Goal: Check status: Check status

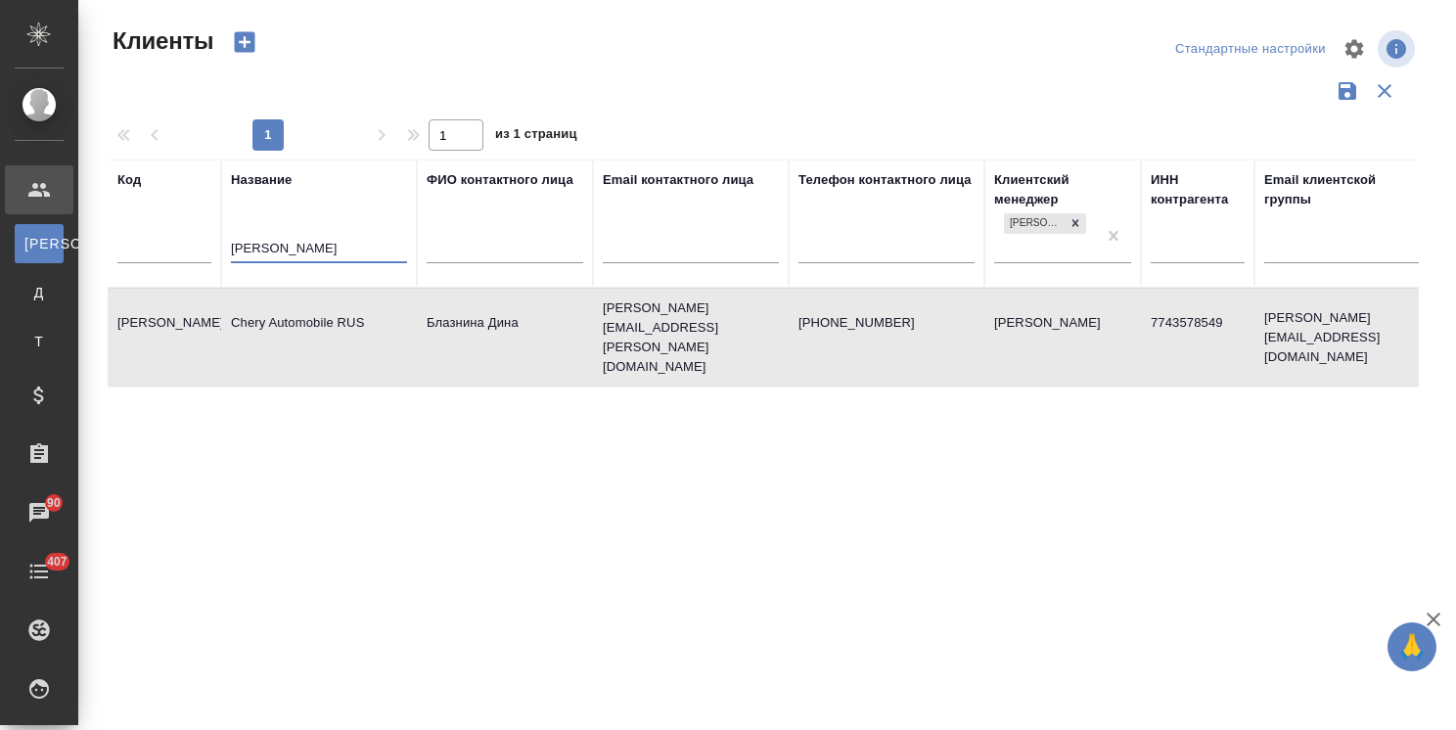
select select "RU"
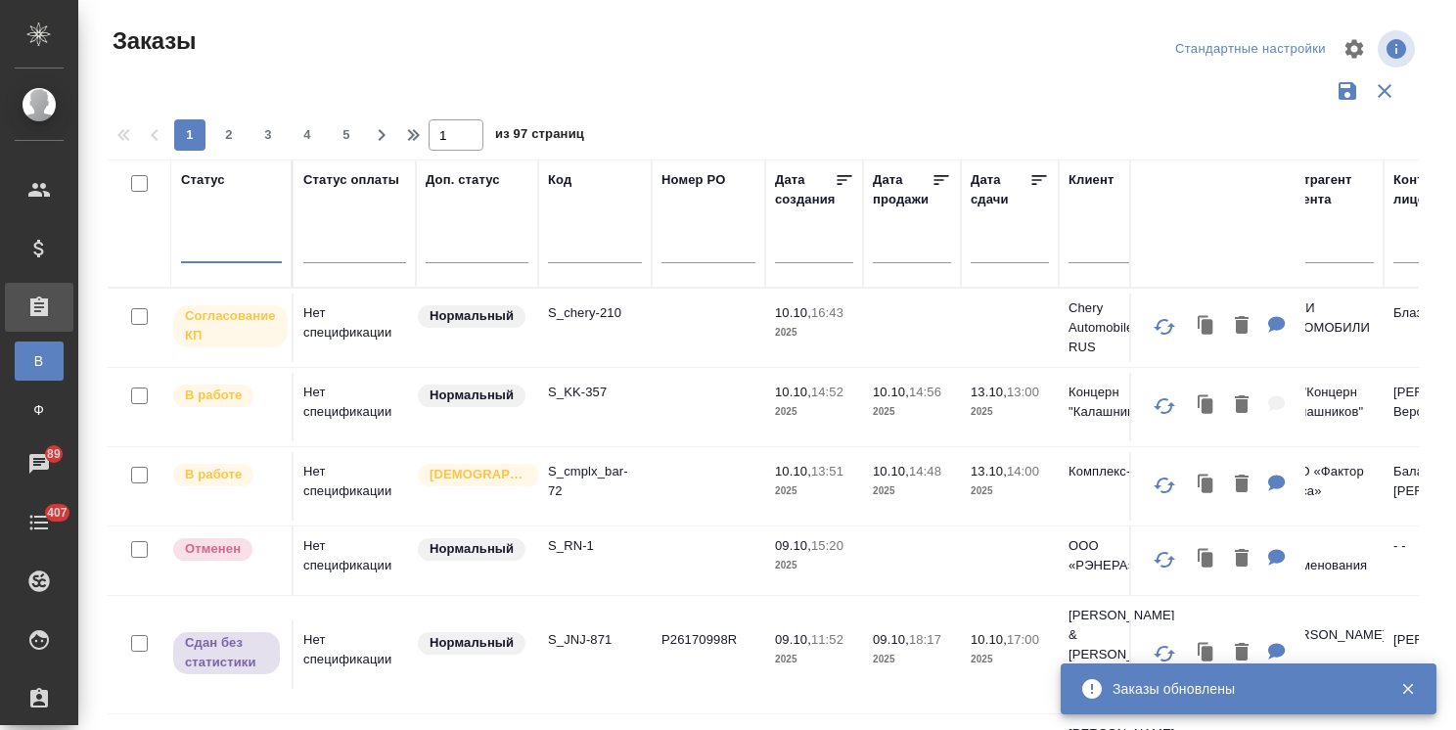
click at [199, 251] on div at bounding box center [231, 243] width 101 height 28
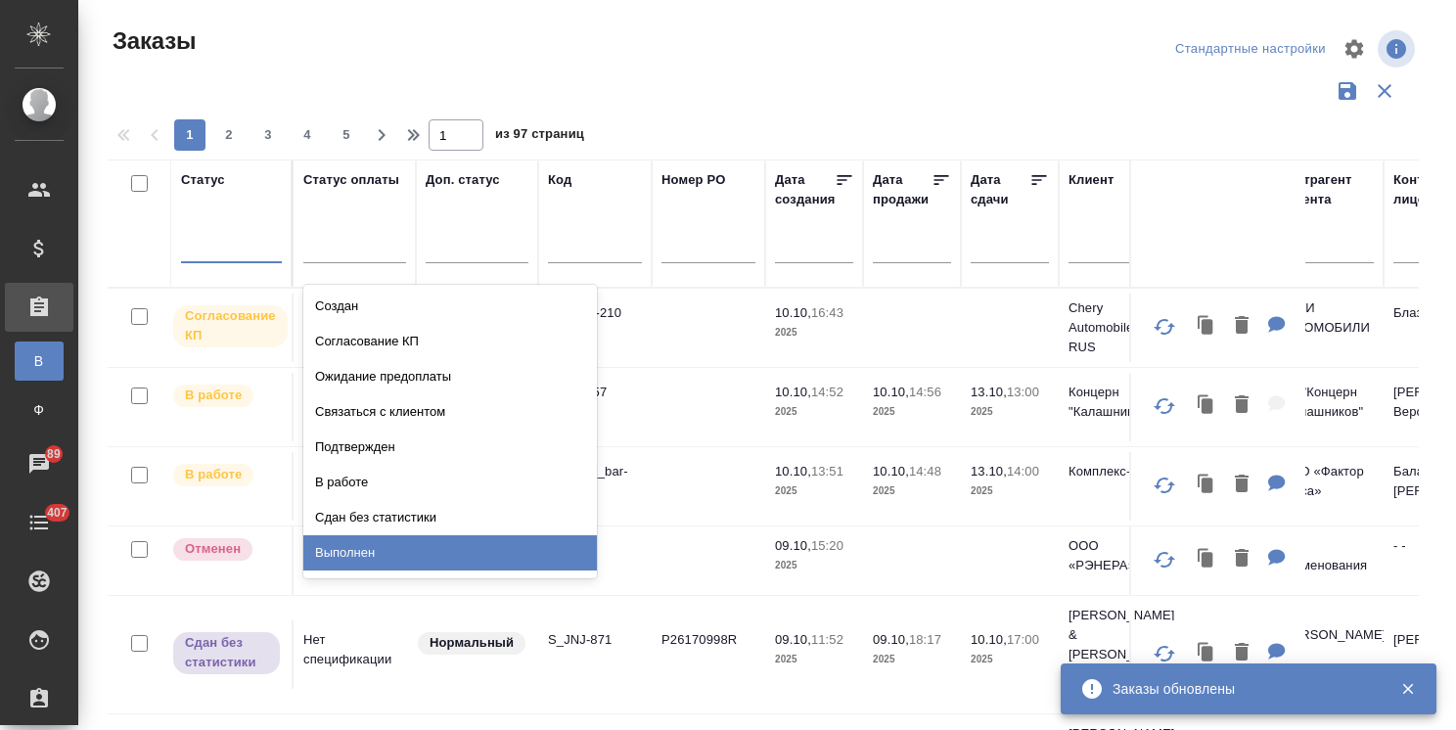
click at [359, 554] on div "Выполнен" at bounding box center [450, 552] width 294 height 35
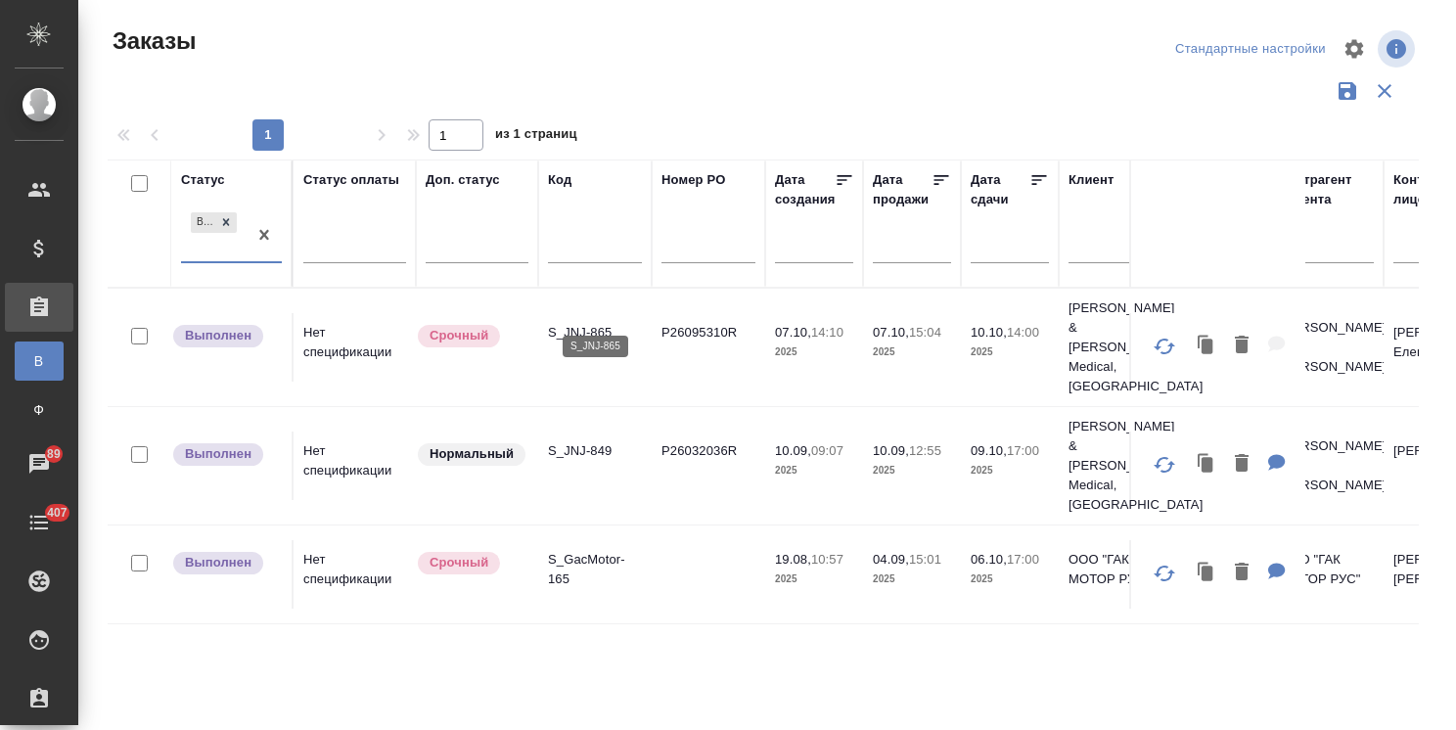
click at [599, 323] on p "S_JNJ-865" at bounding box center [595, 333] width 94 height 20
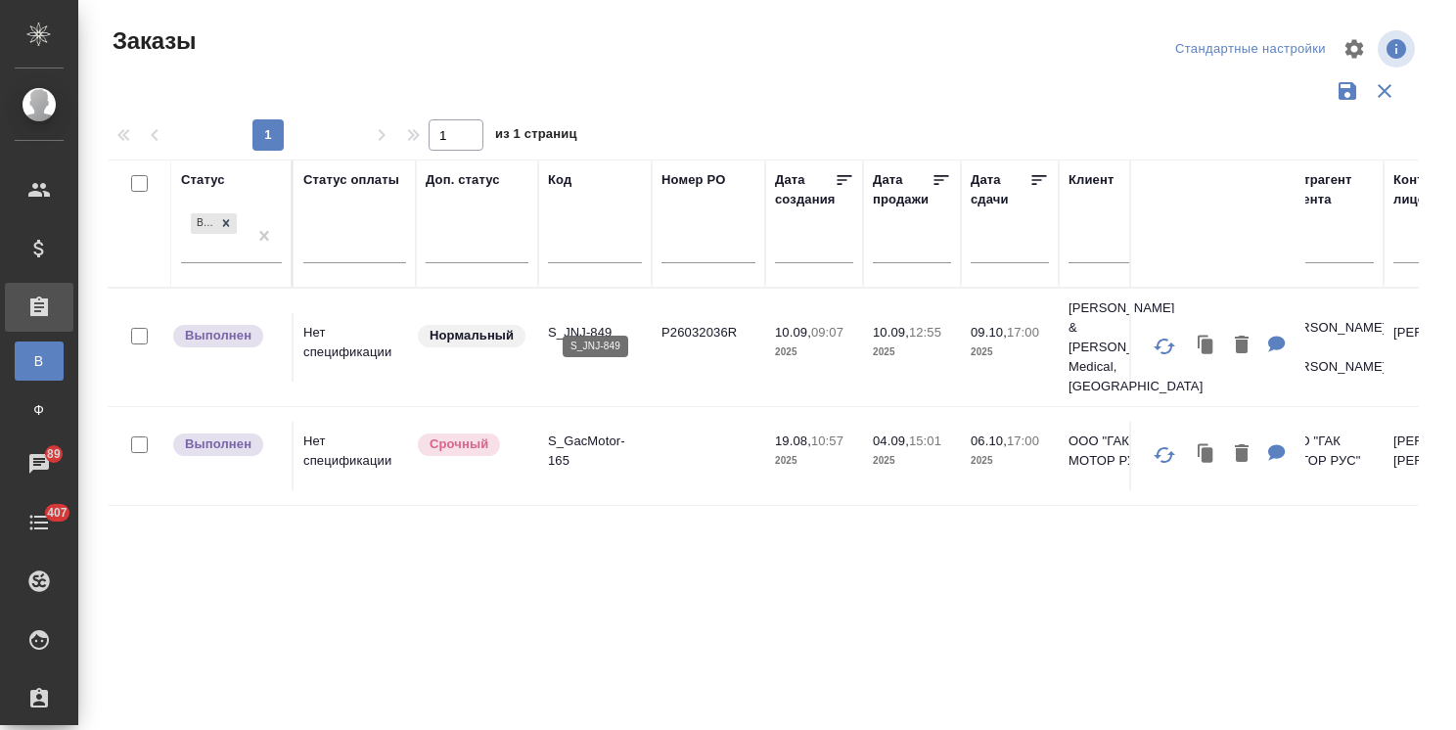
click at [599, 323] on p "S_JNJ-849" at bounding box center [595, 333] width 94 height 20
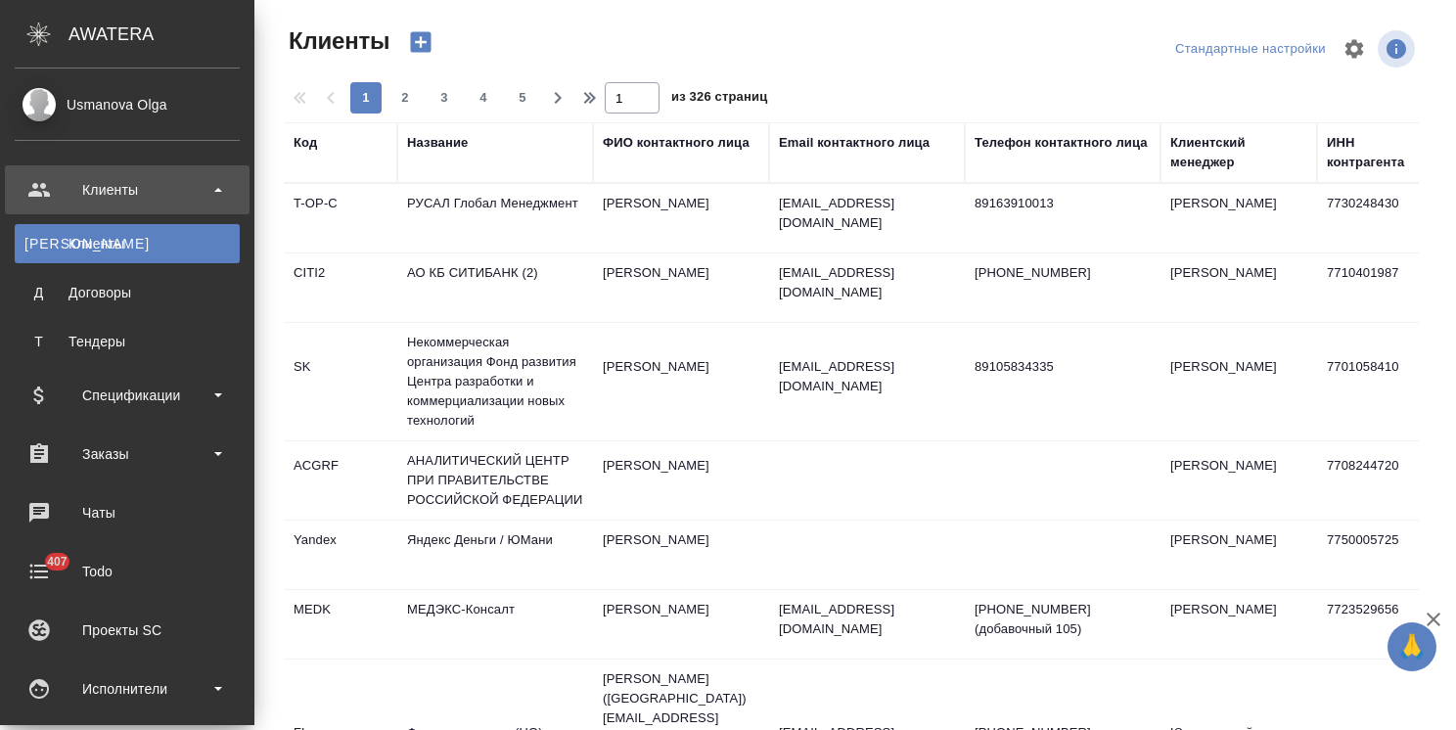
select select "RU"
click at [106, 509] on div "Чаты" at bounding box center [127, 512] width 225 height 29
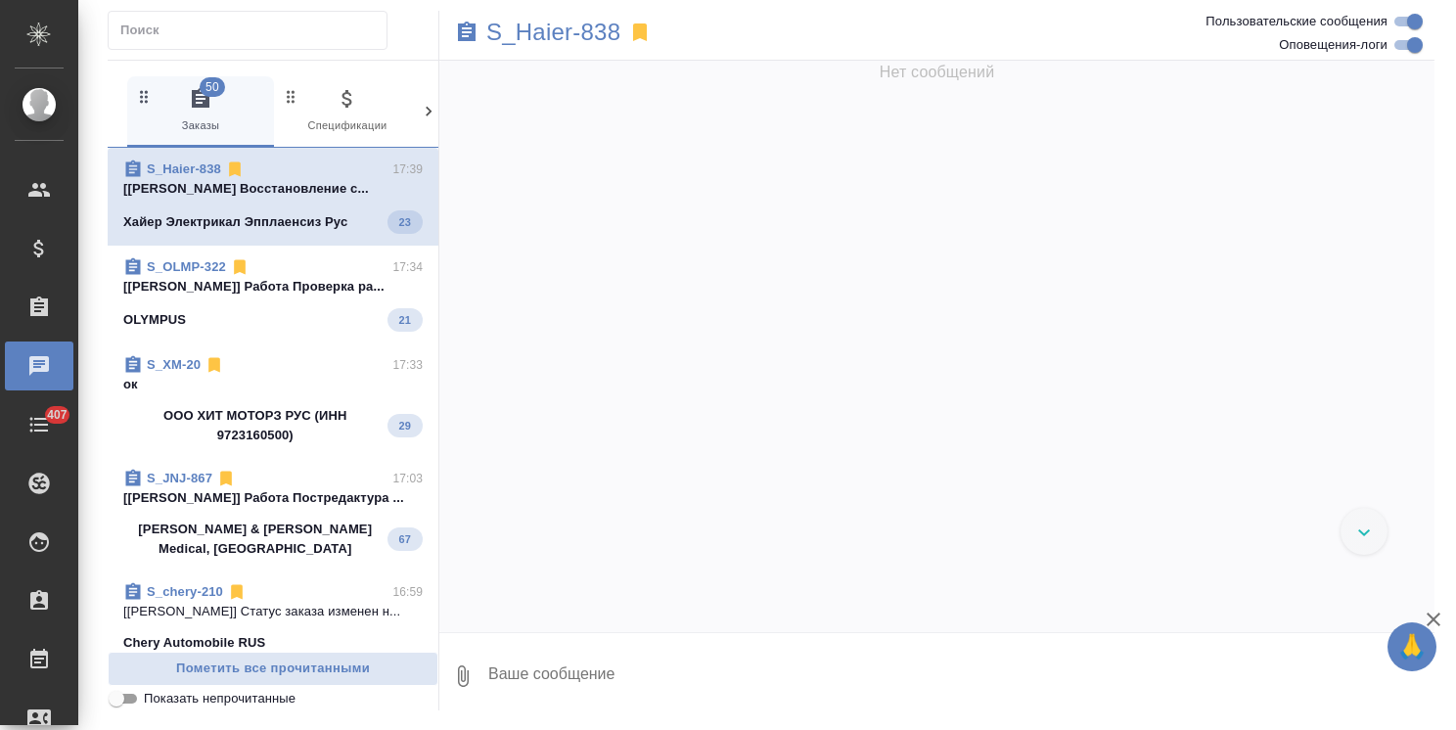
scroll to position [54093, 0]
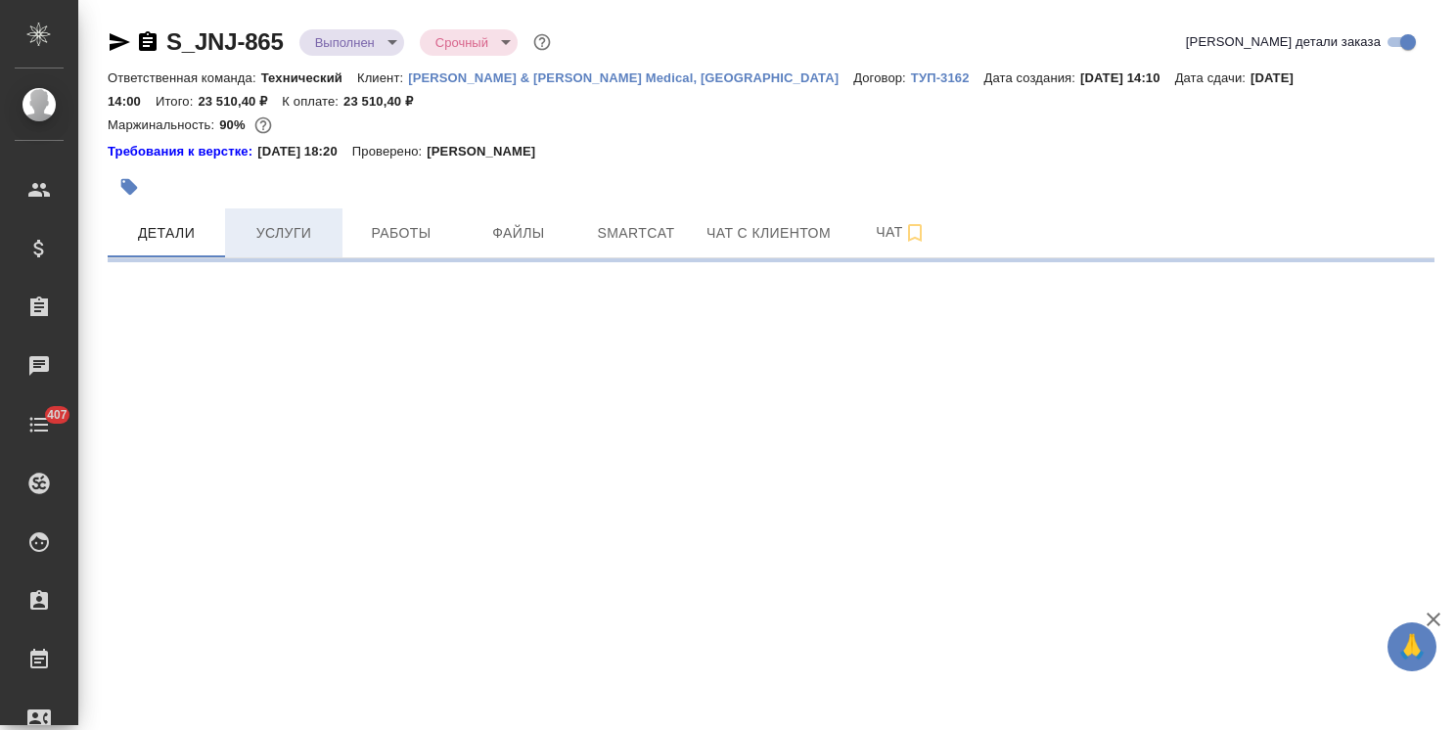
click at [312, 243] on span "Услуги" at bounding box center [284, 233] width 94 height 24
select select "RU"
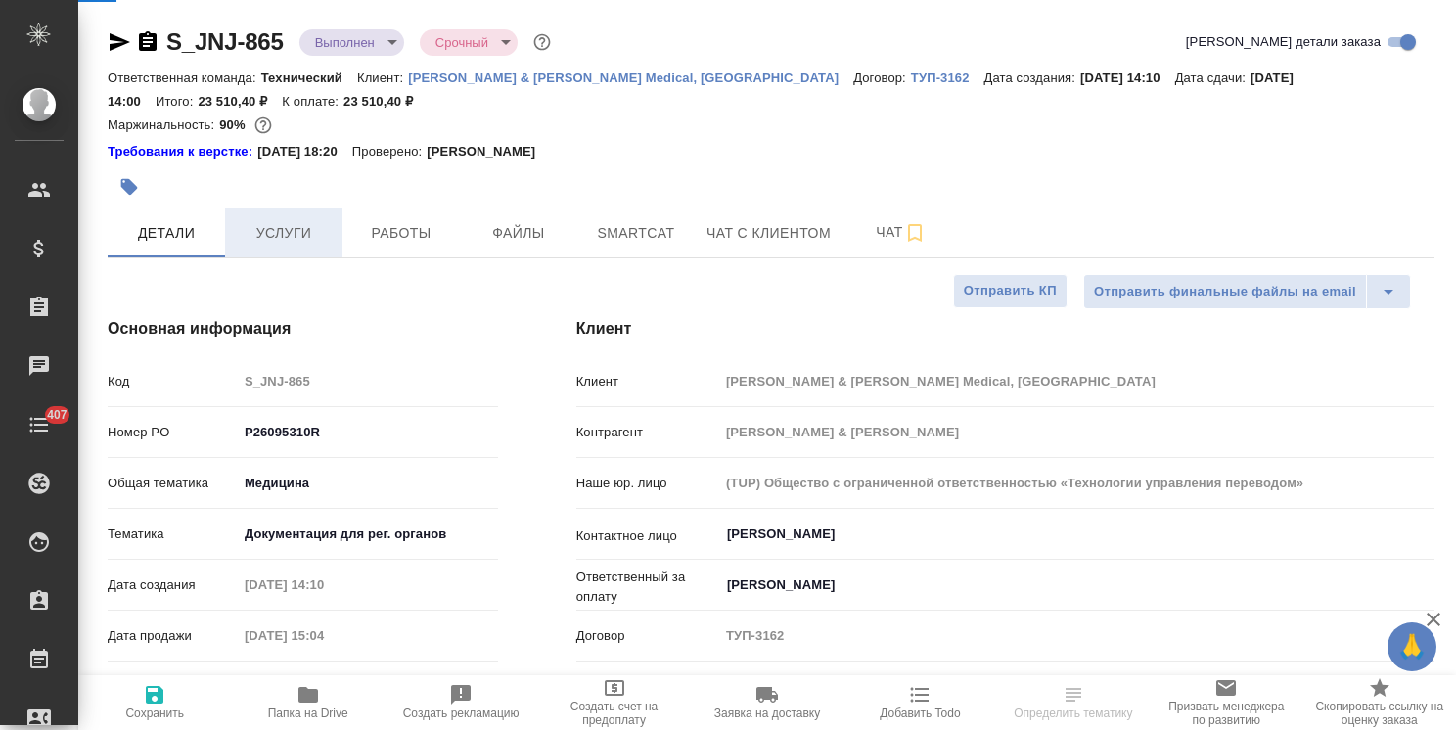
type textarea "x"
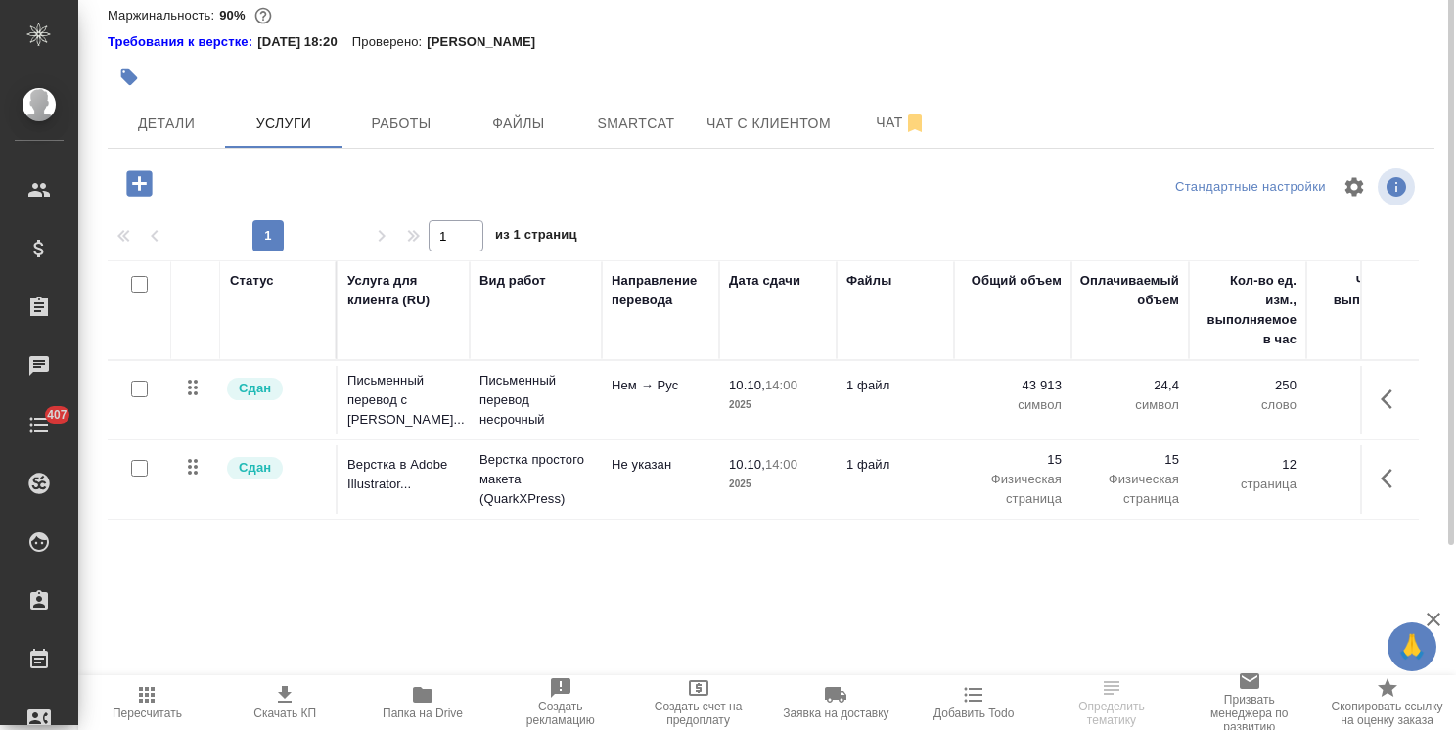
scroll to position [12, 0]
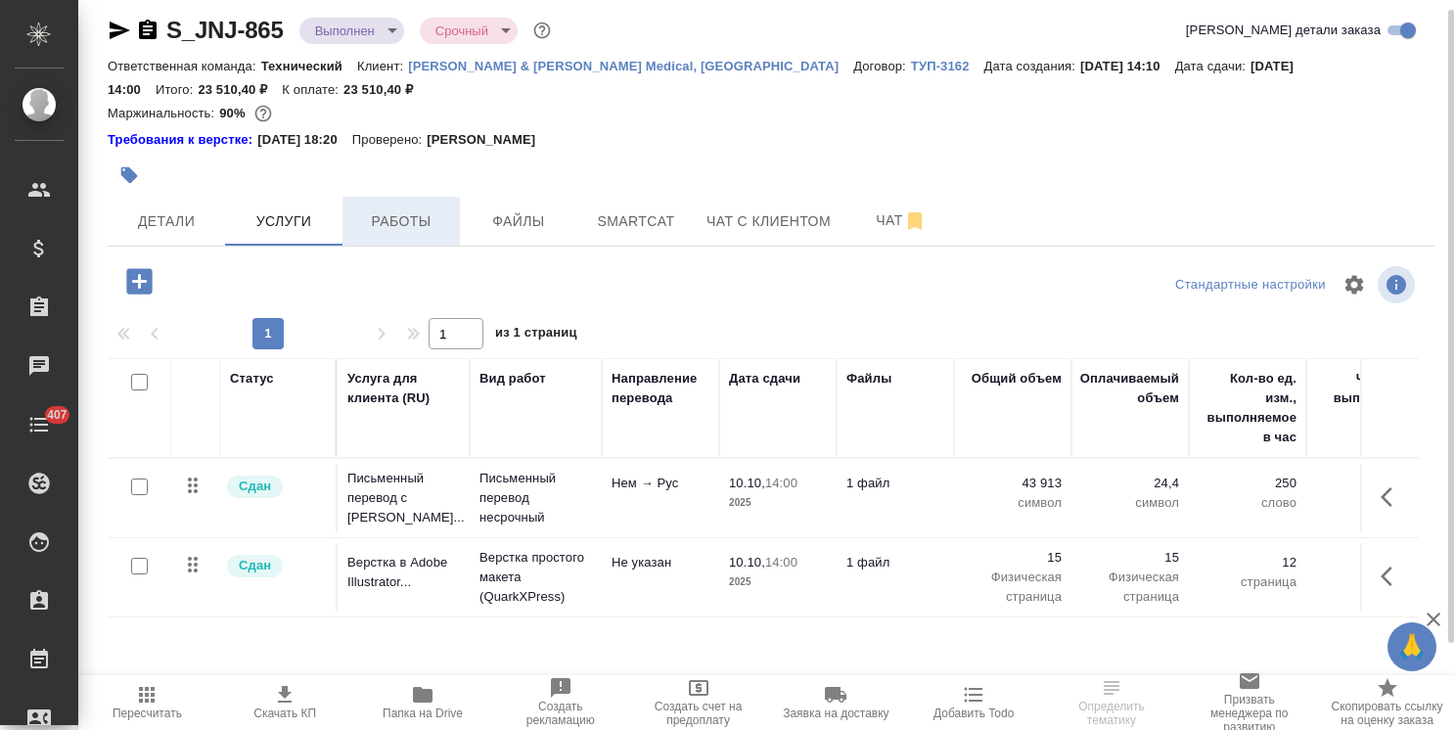
click at [372, 206] on button "Работы" at bounding box center [401, 221] width 117 height 49
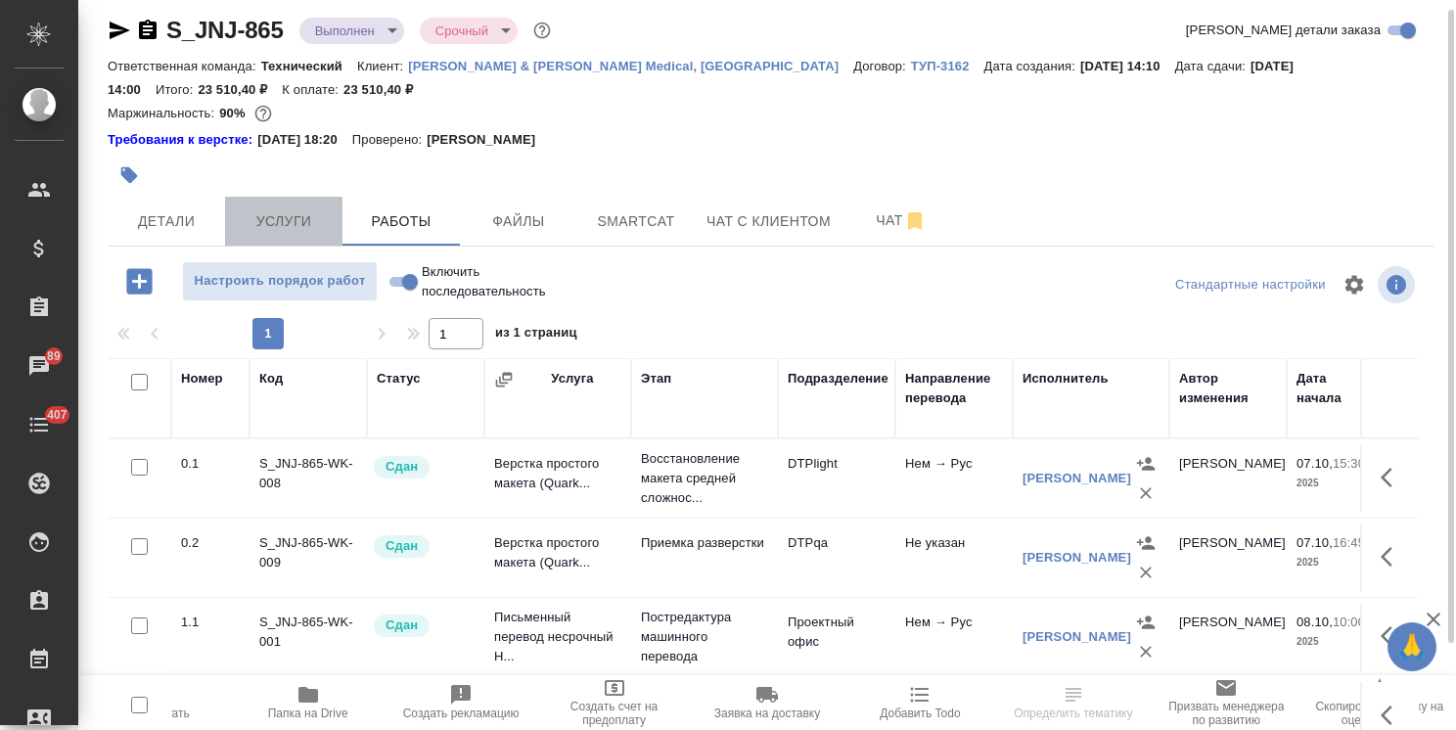
click at [258, 225] on span "Услуги" at bounding box center [284, 221] width 94 height 24
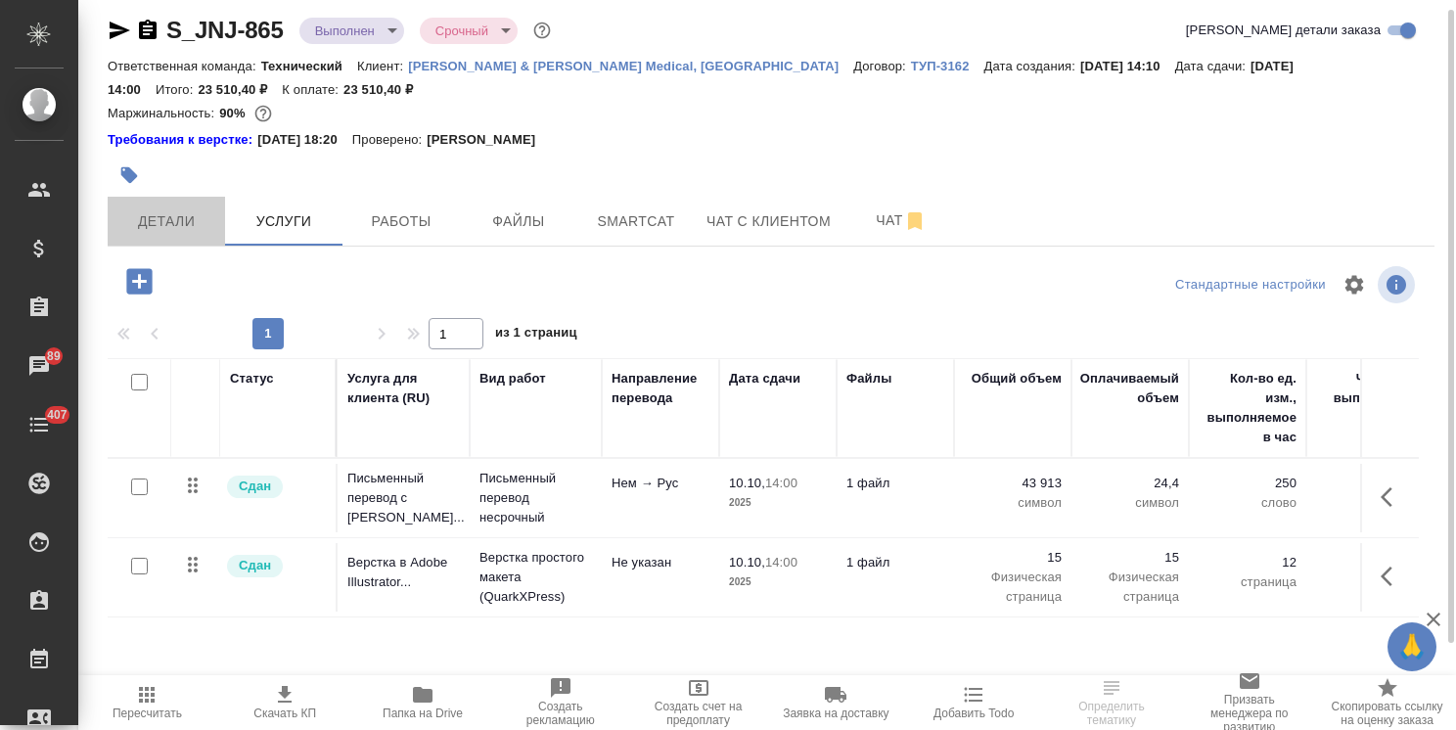
click at [176, 225] on span "Детали" at bounding box center [166, 221] width 94 height 24
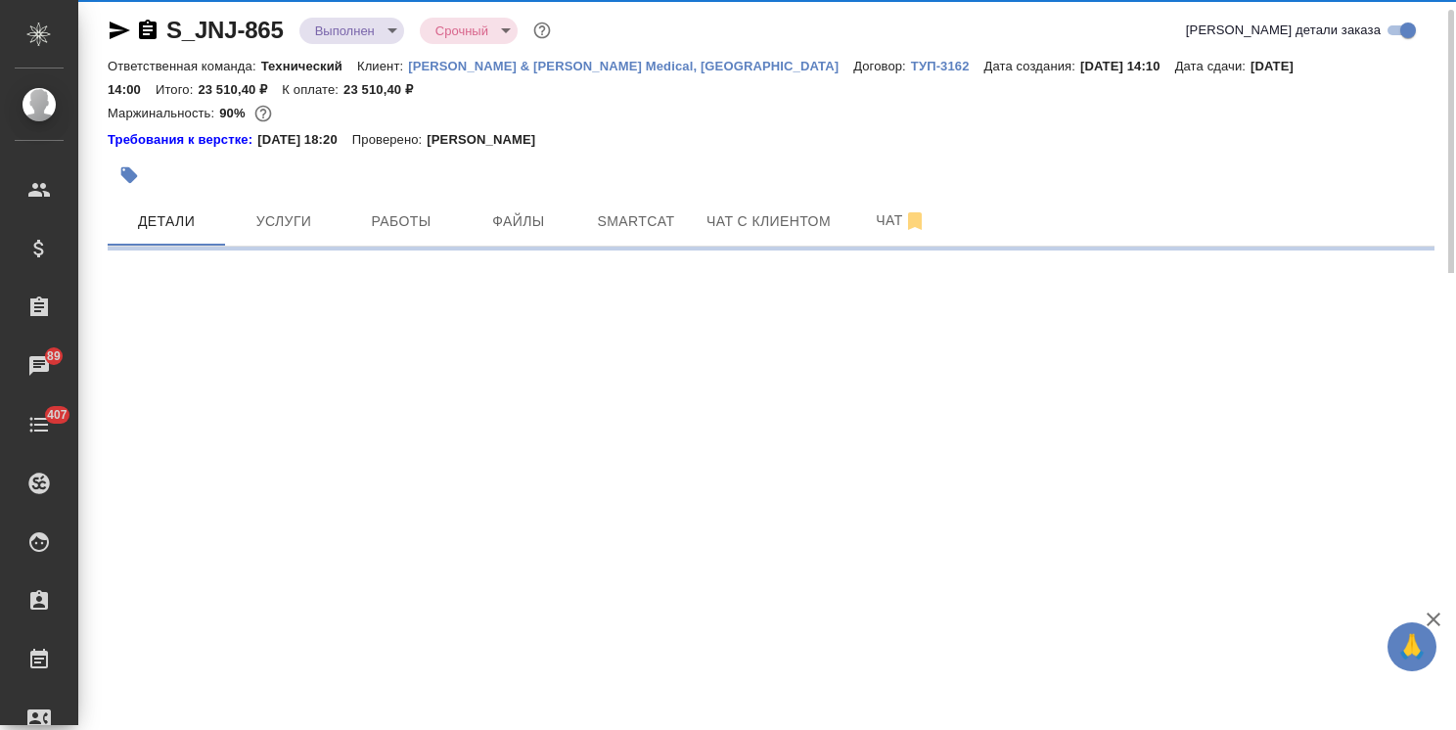
select select "RU"
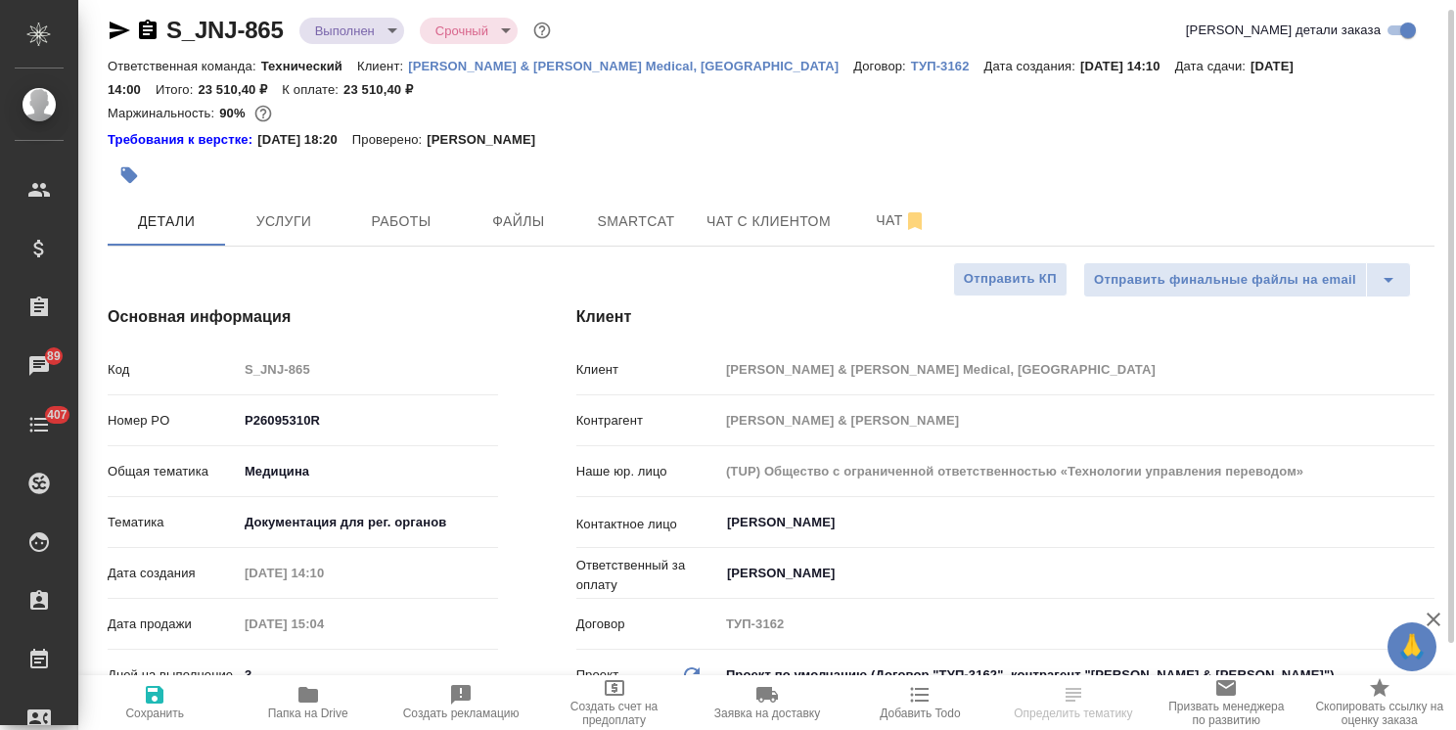
type textarea "x"
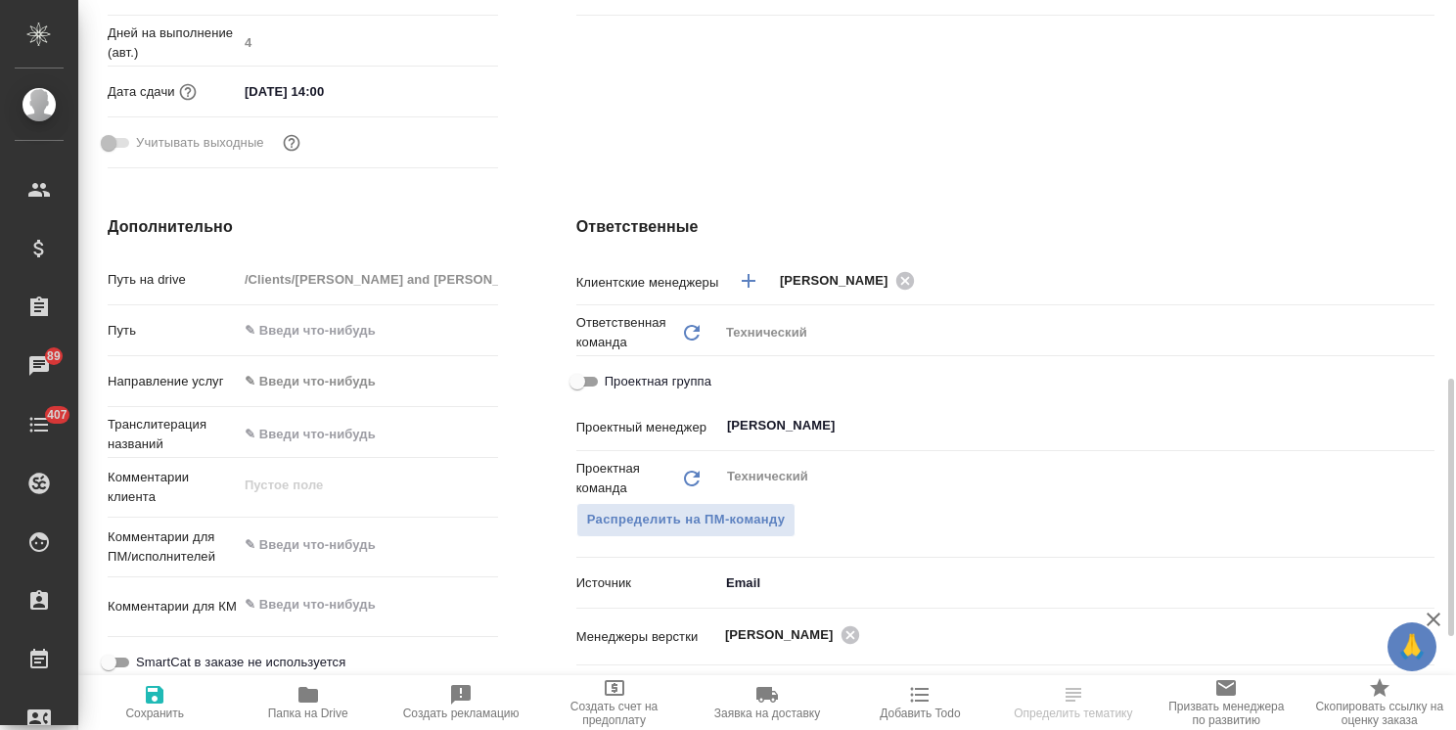
scroll to position [893, 0]
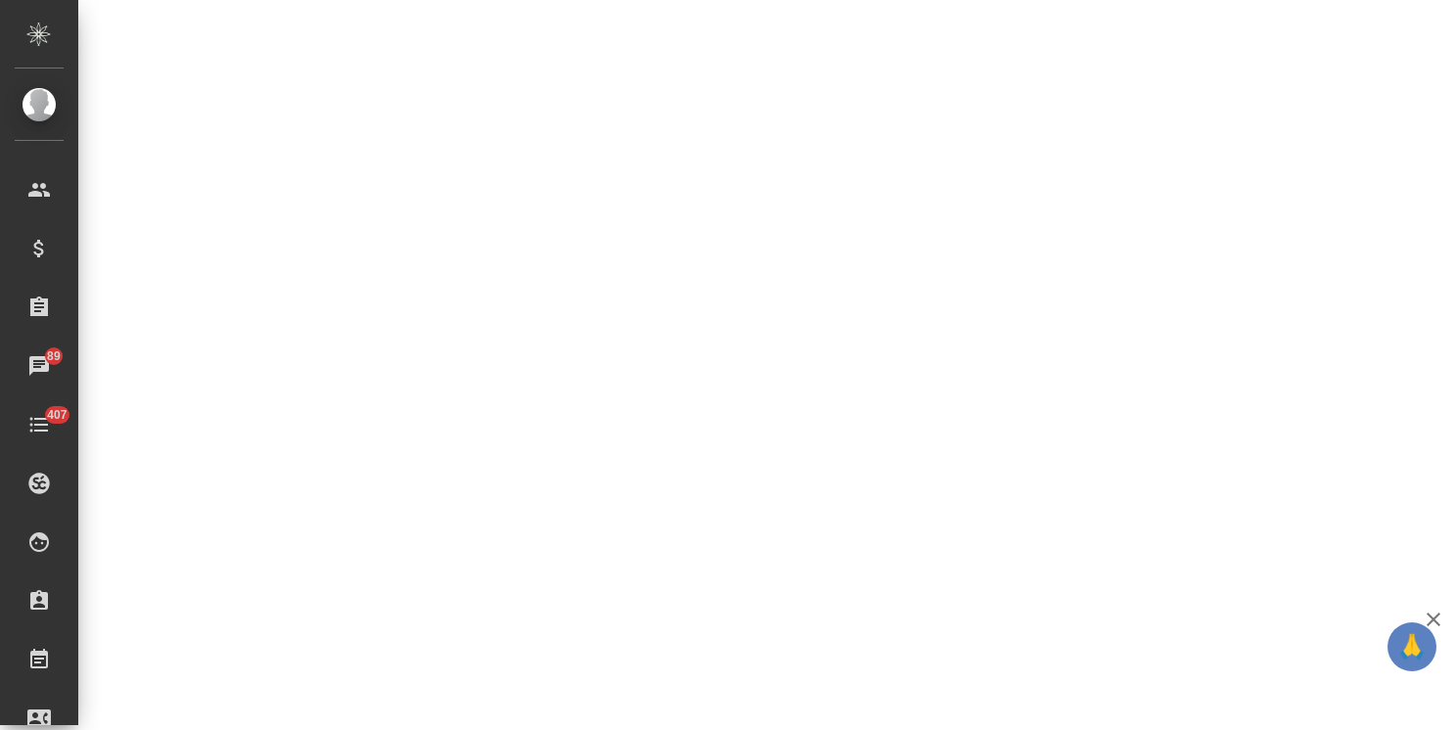
select select "RU"
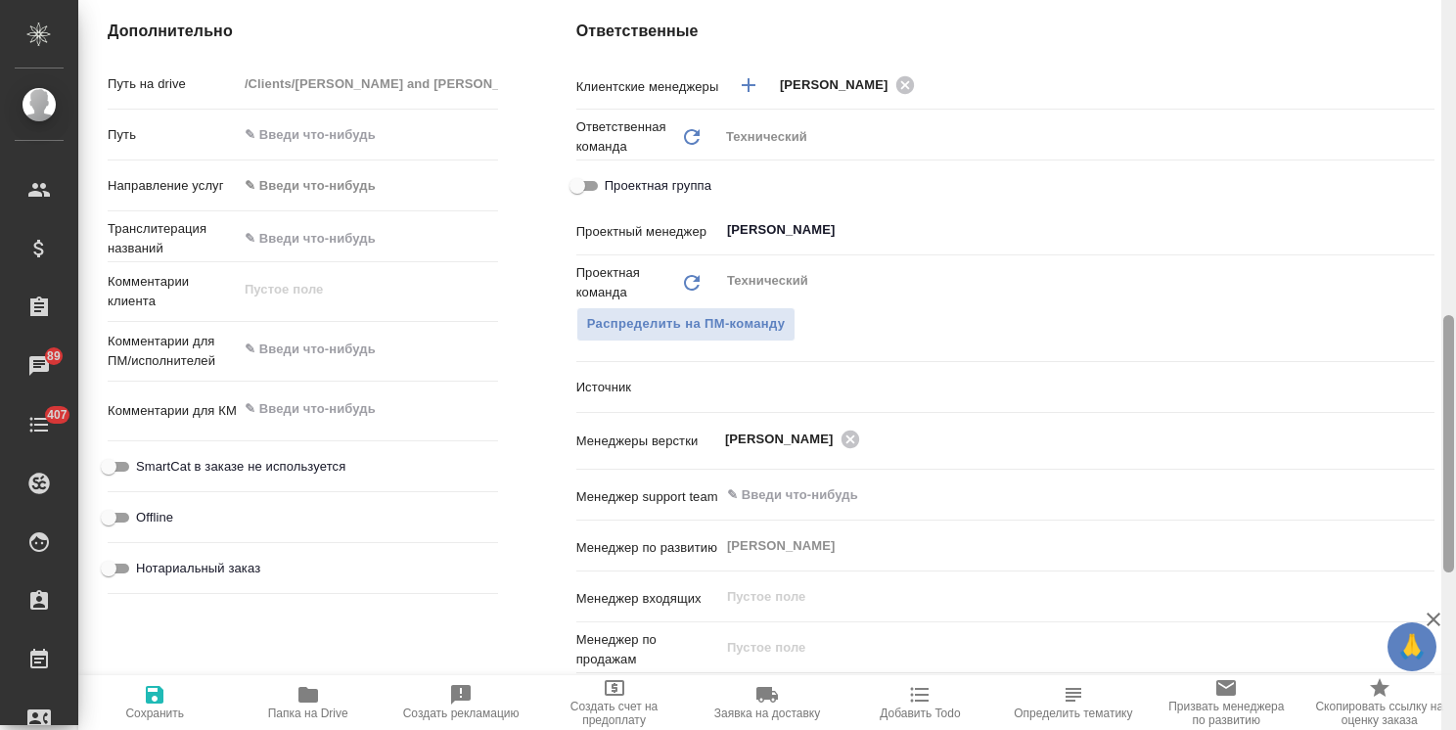
click at [1449, 480] on div at bounding box center [1449, 443] width 11 height 257
type textarea "x"
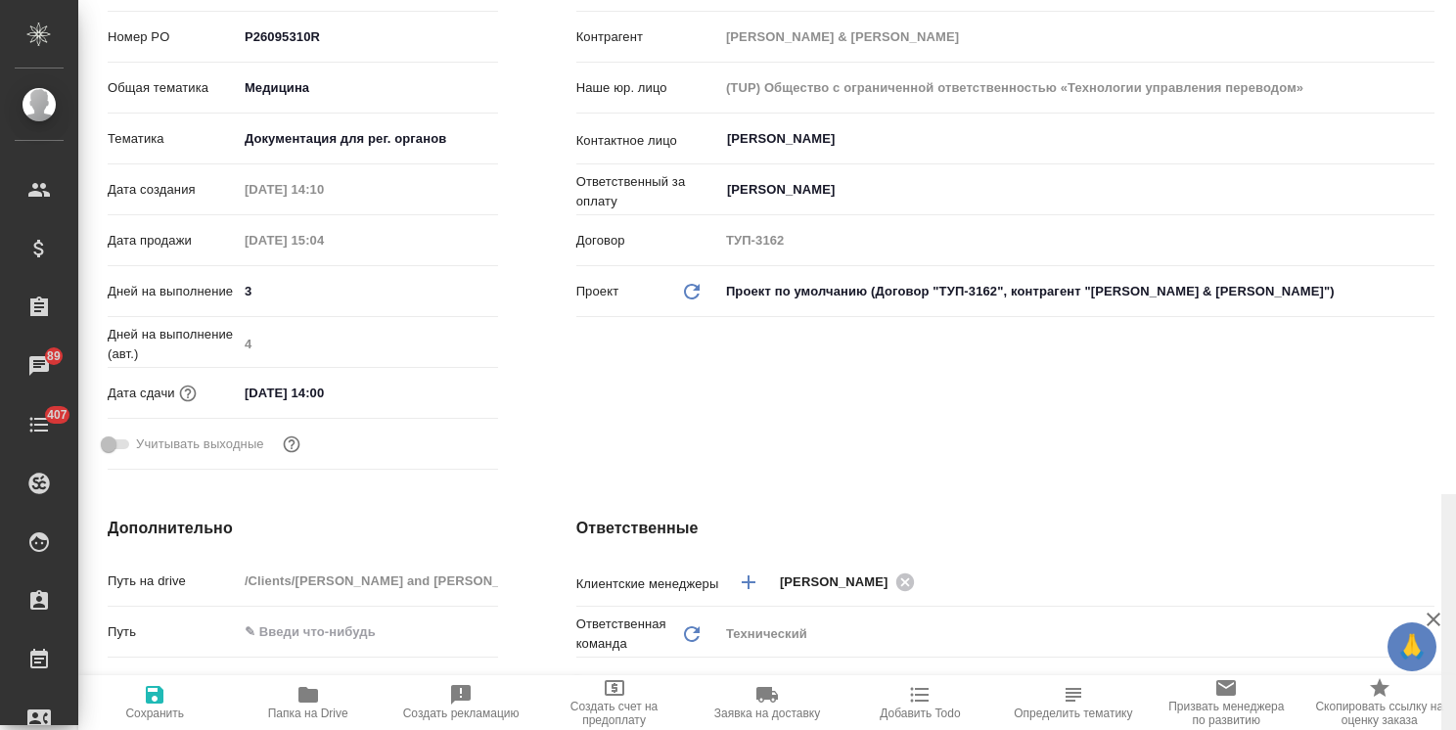
drag, startPoint x: 1451, startPoint y: 487, endPoint x: 1316, endPoint y: 135, distance: 377.3
click at [1437, 152] on div "S_JNJ-865 Выполнен completed Срочный urgent Кратко детали заказа Ответственная …" at bounding box center [767, 365] width 1378 height 730
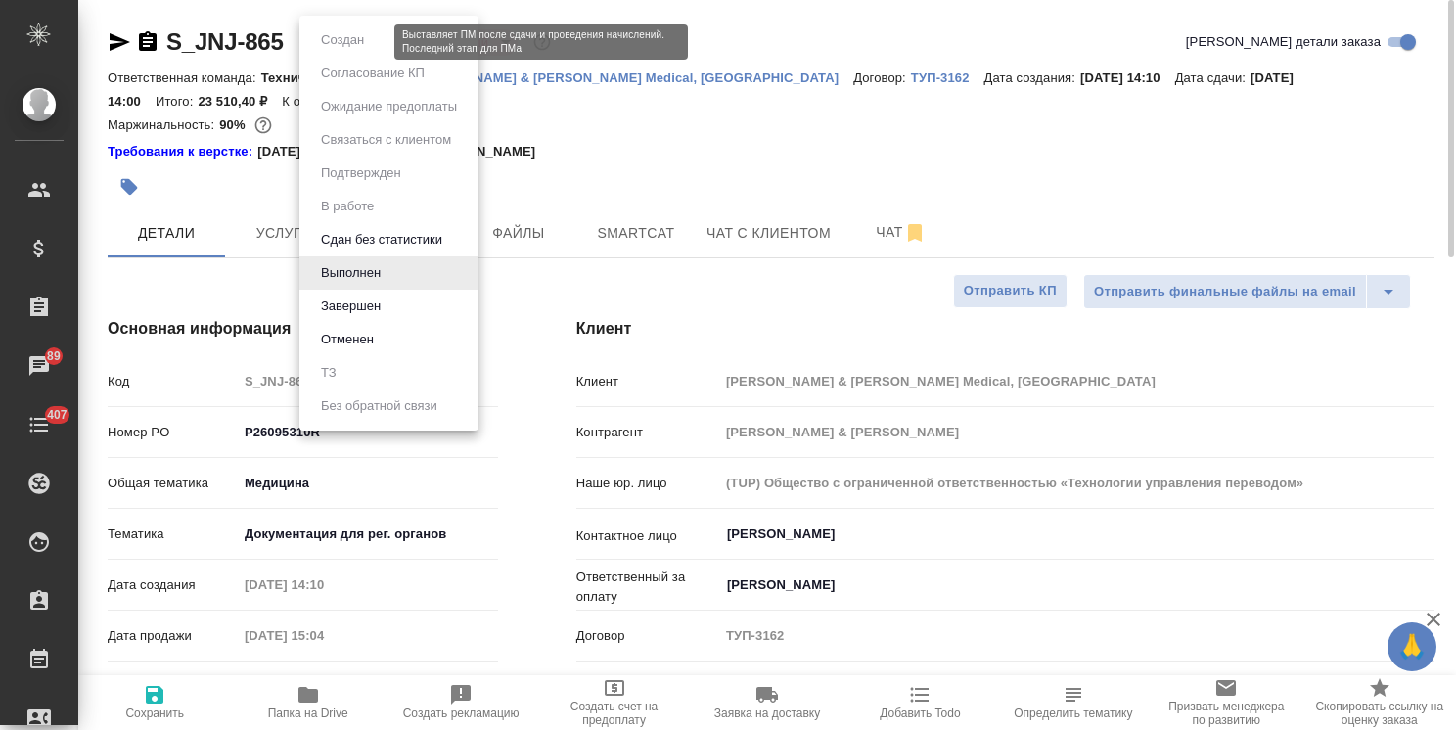
click at [323, 41] on body "🙏 .cls-1 fill:#fff; AWATERA Usmanova Olga Клиенты Спецификации Заказы 89 Чаты 4…" at bounding box center [728, 365] width 1456 height 730
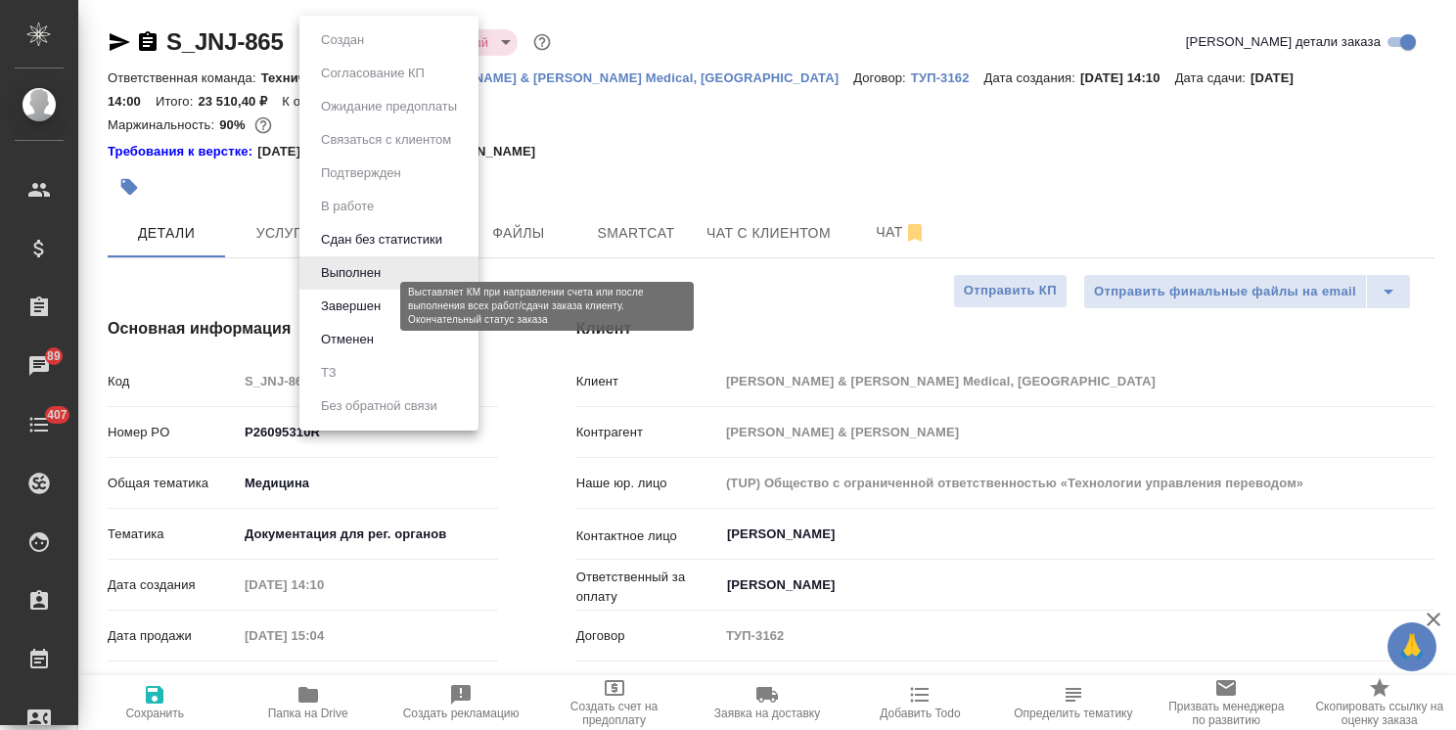
click at [367, 314] on button "Завершен" at bounding box center [350, 307] width 71 height 22
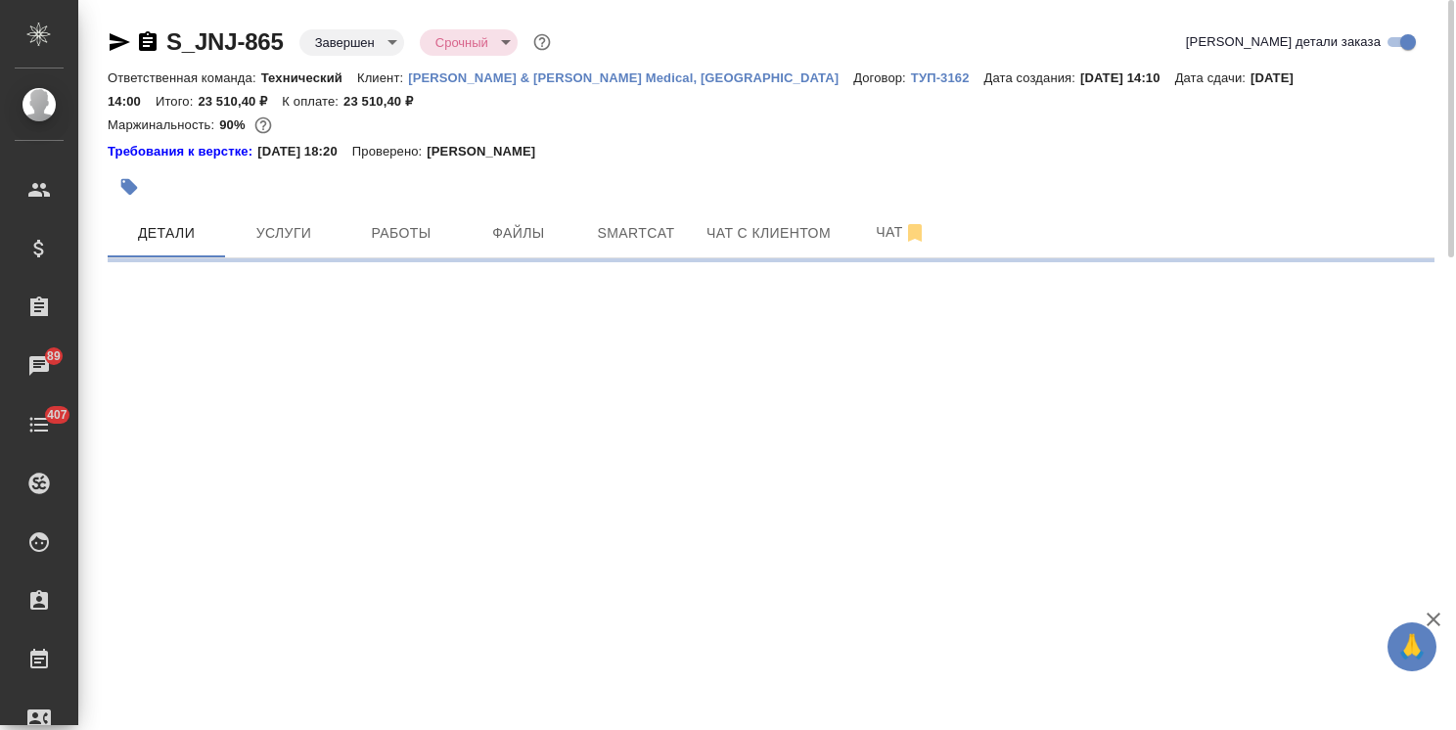
select select "RU"
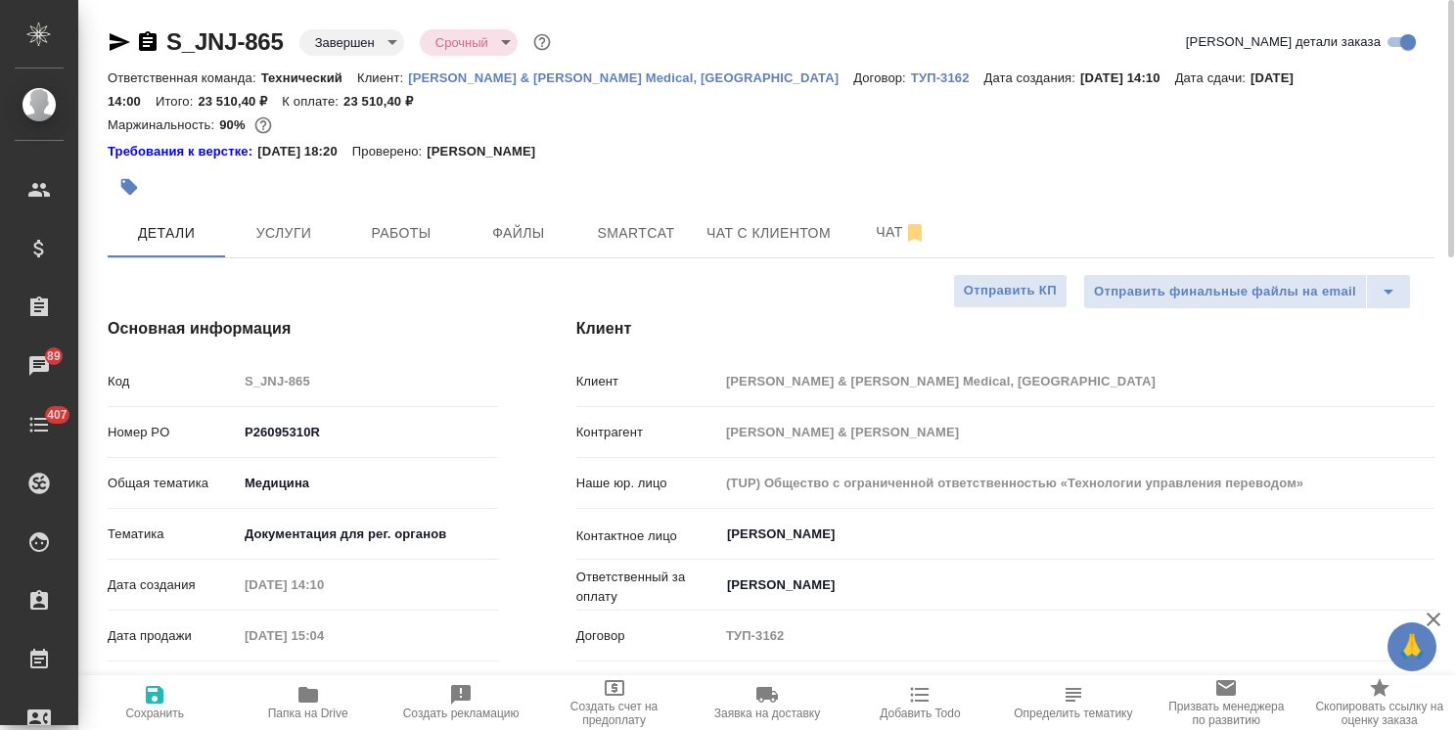
type textarea "x"
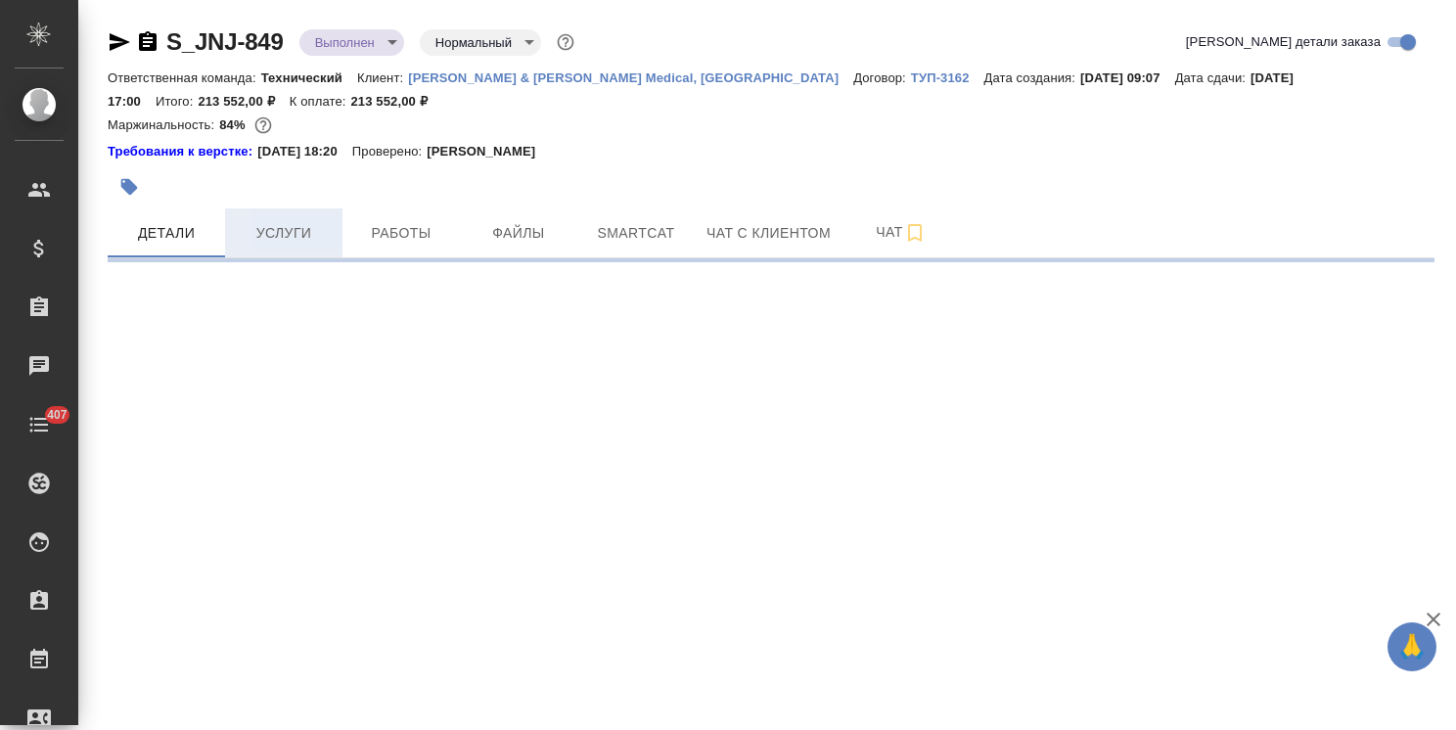
select select "RU"
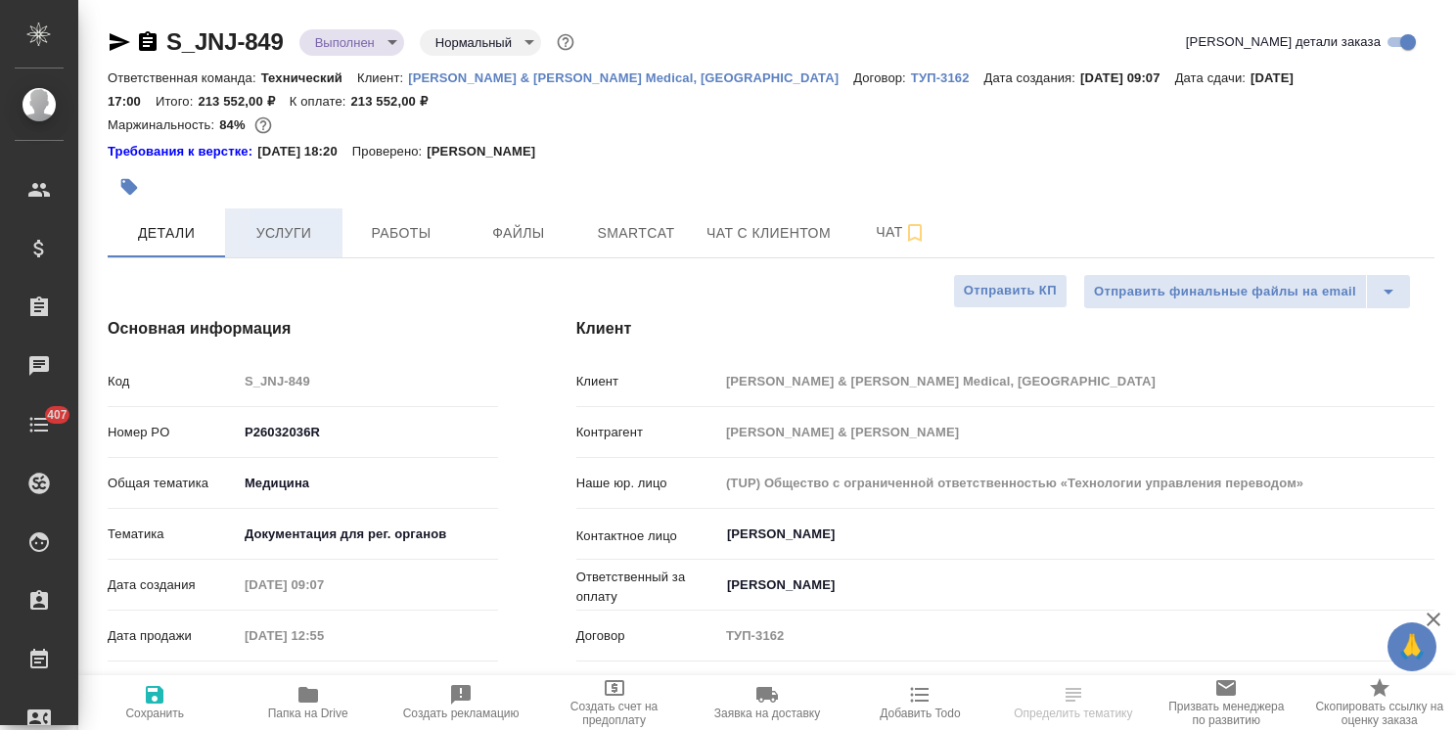
type textarea "x"
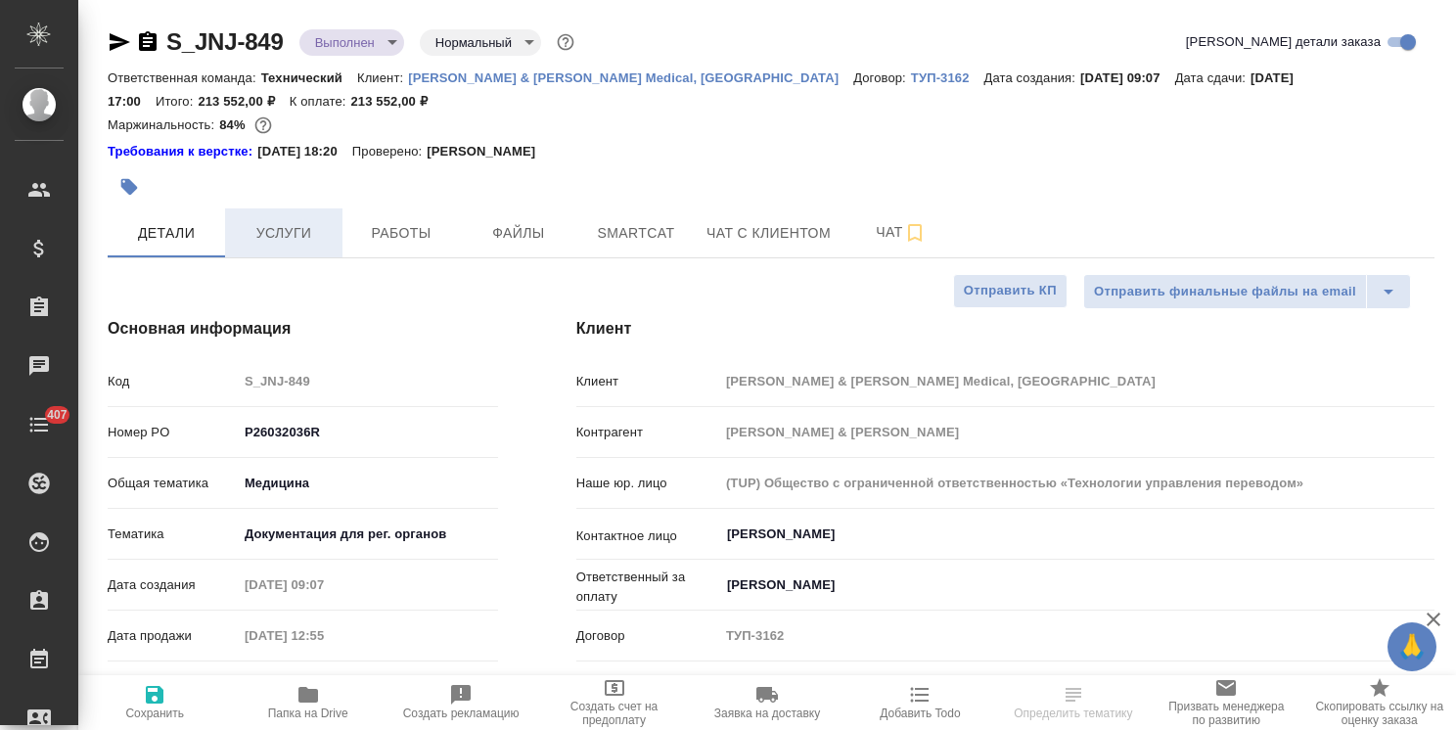
type textarea "x"
click at [312, 247] on button "Услуги" at bounding box center [283, 232] width 117 height 49
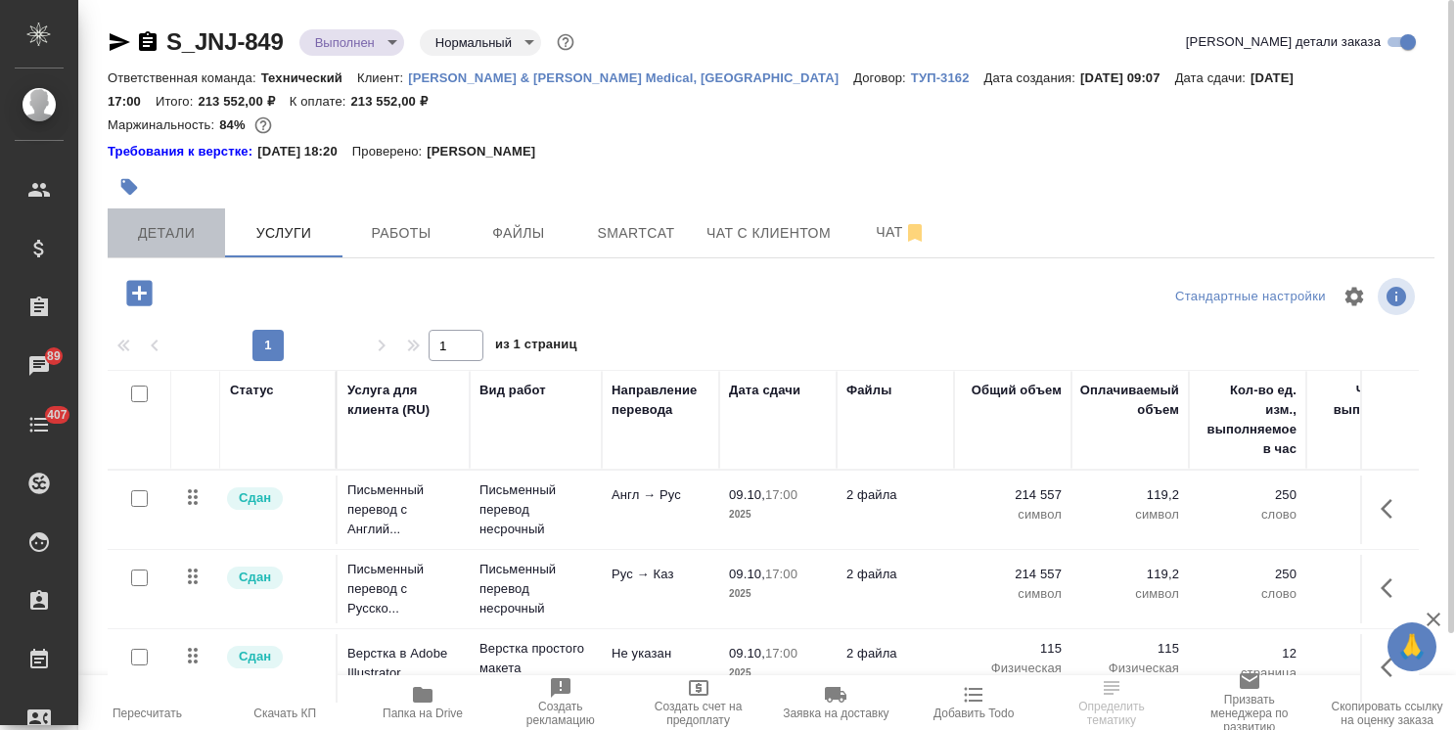
click at [195, 252] on button "Детали" at bounding box center [166, 232] width 117 height 49
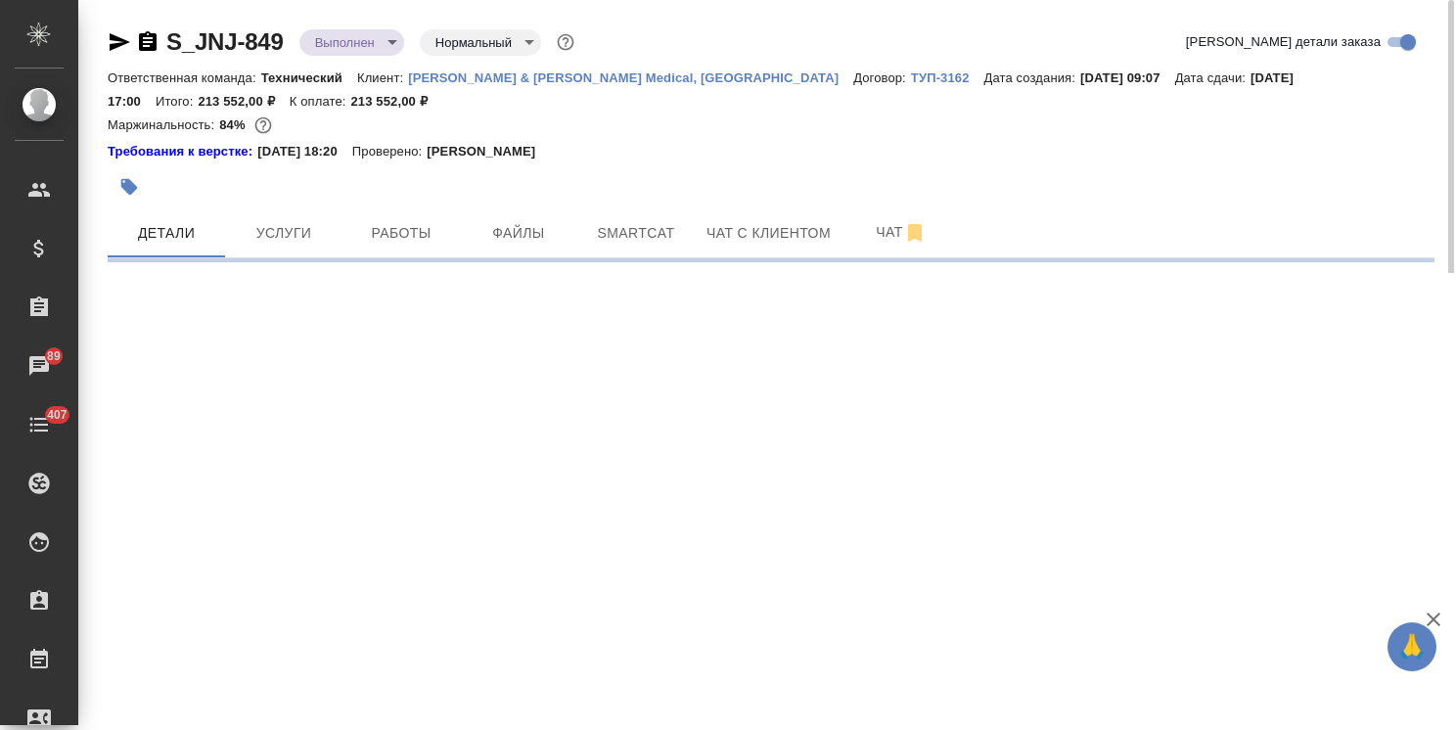
select select "RU"
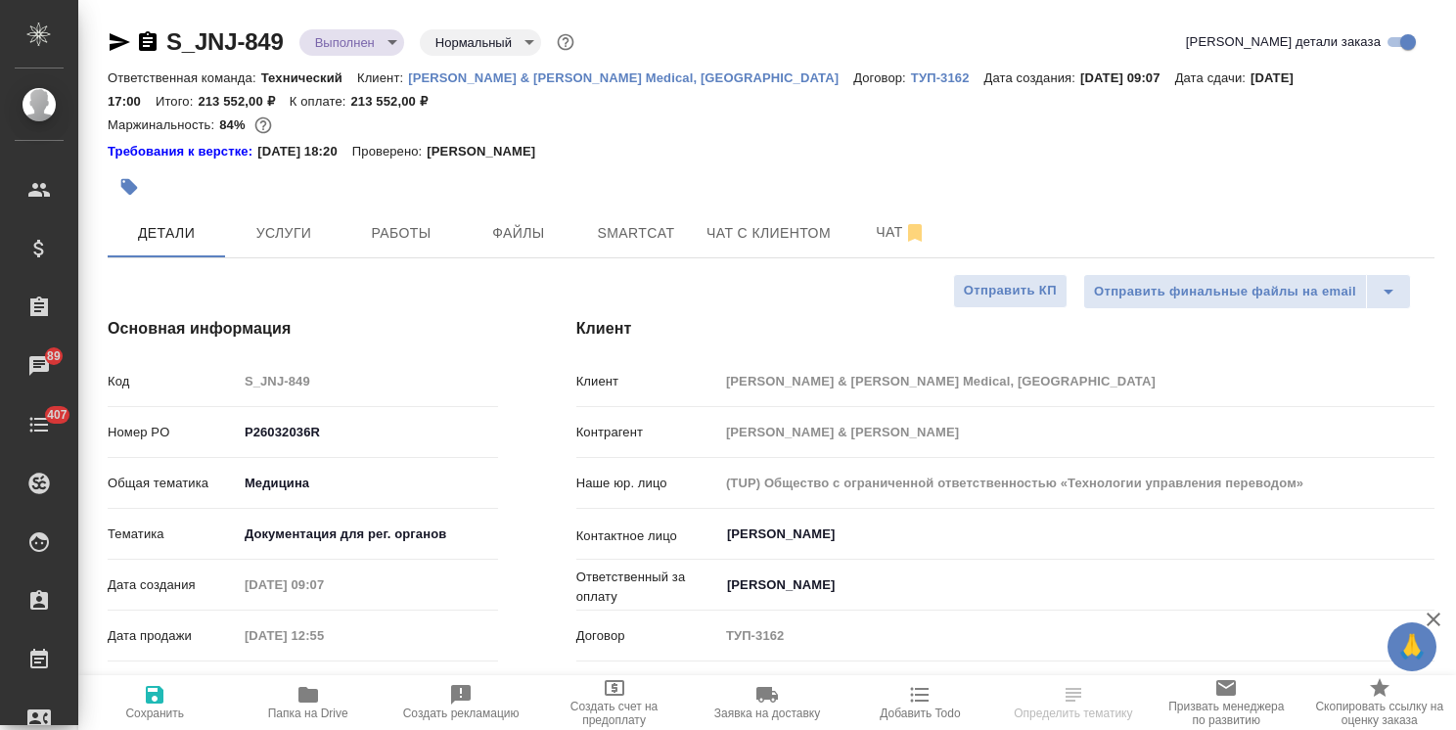
type textarea "x"
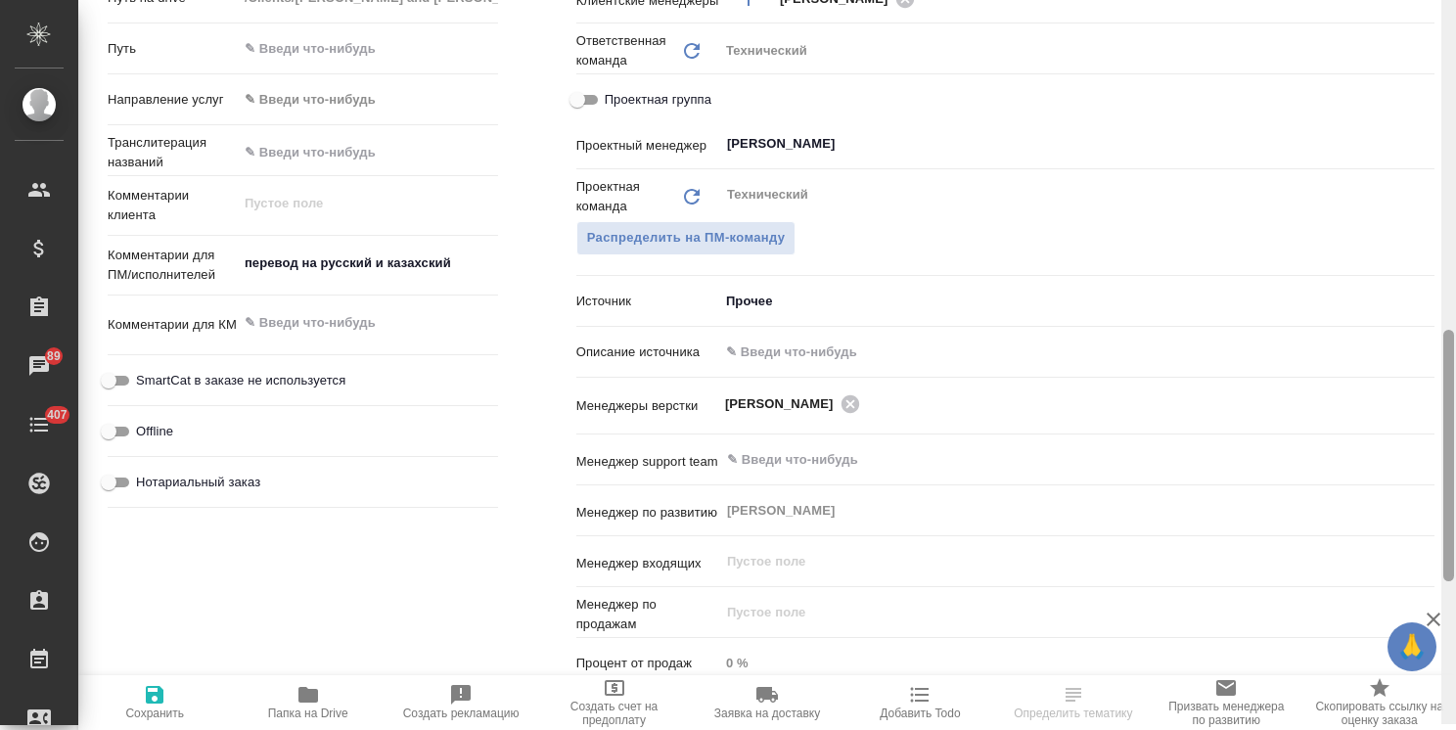
scroll to position [85, 0]
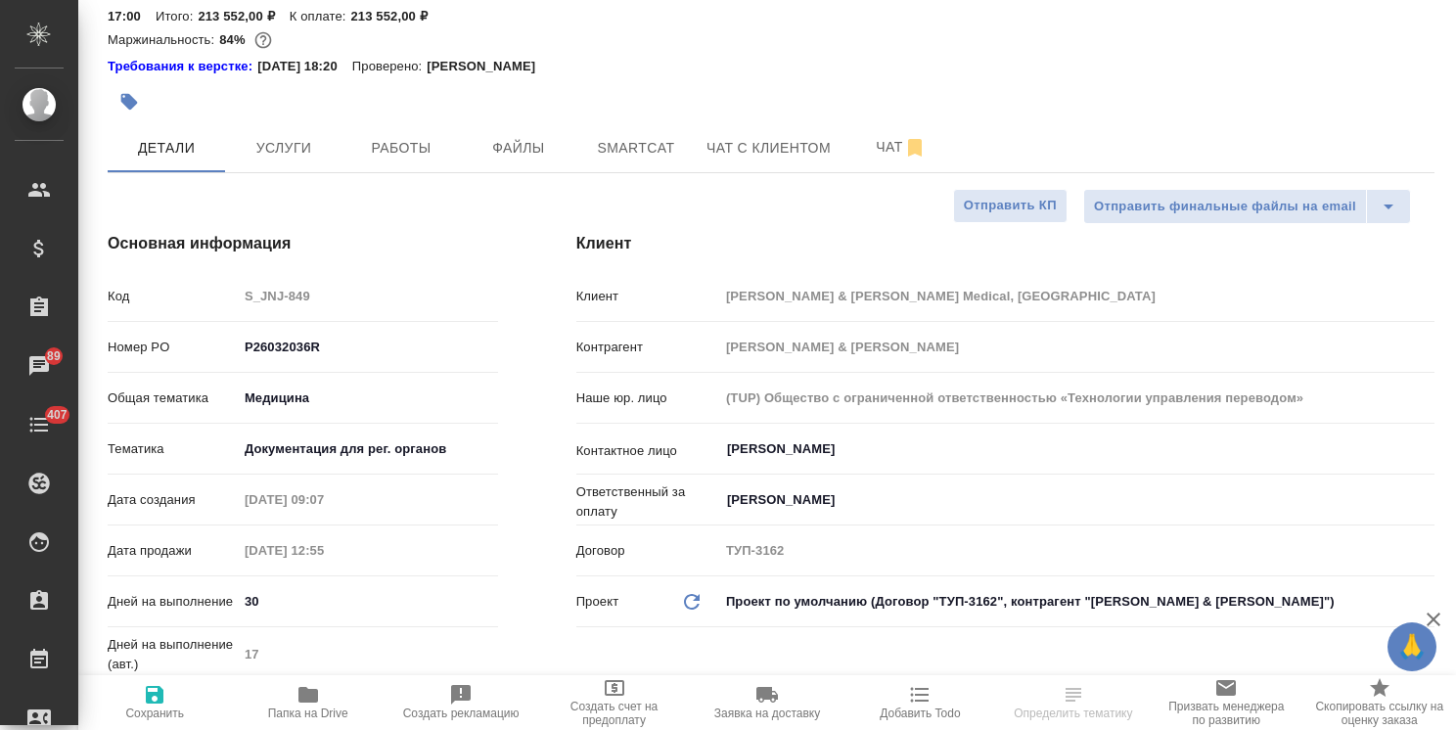
drag, startPoint x: 1445, startPoint y: 406, endPoint x: 1434, endPoint y: 3, distance: 403.4
click at [1436, 8] on div "S_JNJ-849 Выполнен completed Нормальный normal Кратко детали заказа Ответственн…" at bounding box center [767, 365] width 1378 height 730
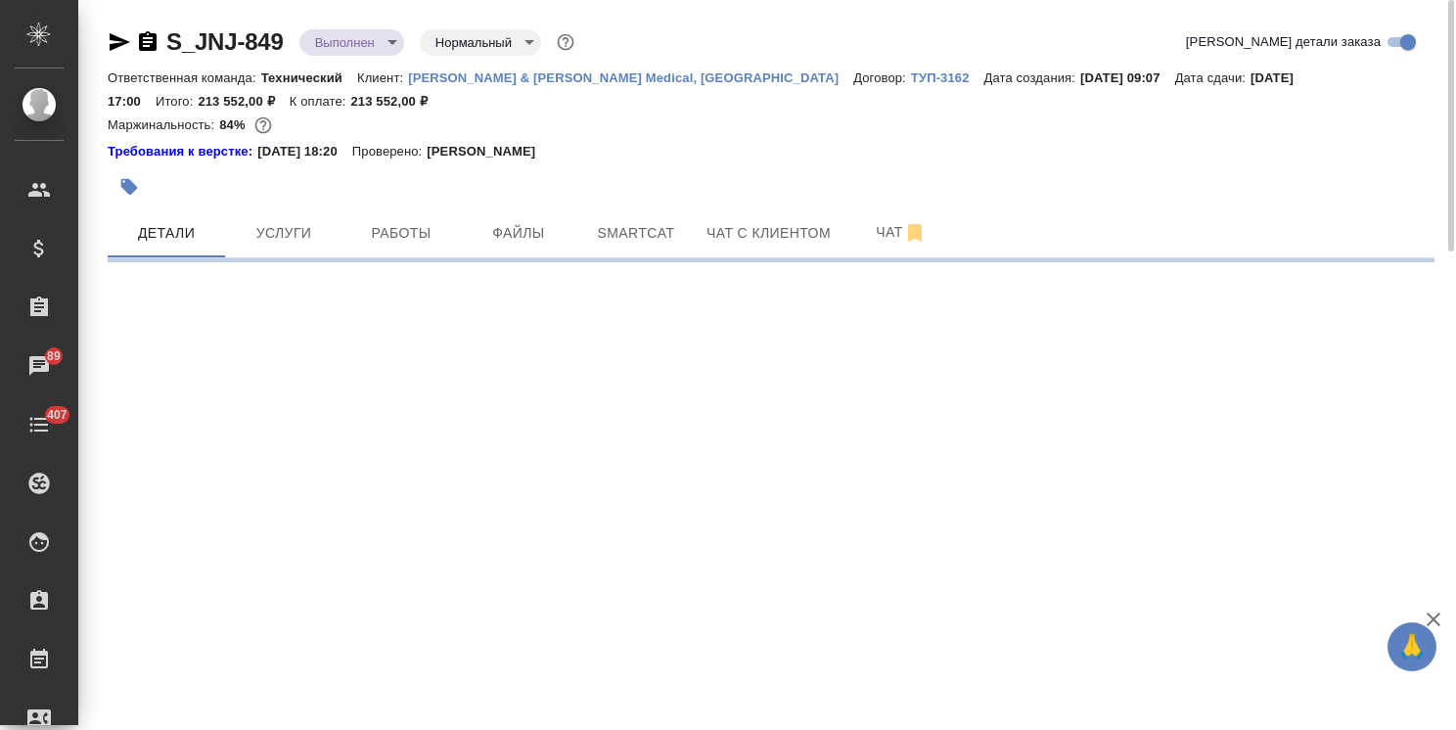
click at [323, 40] on body "🙏 .cls-1 fill:#fff; AWATERA [PERSON_NAME] Спецификации Заказы 89 Чаты 407 Todo …" at bounding box center [728, 365] width 1456 height 730
select select "RU"
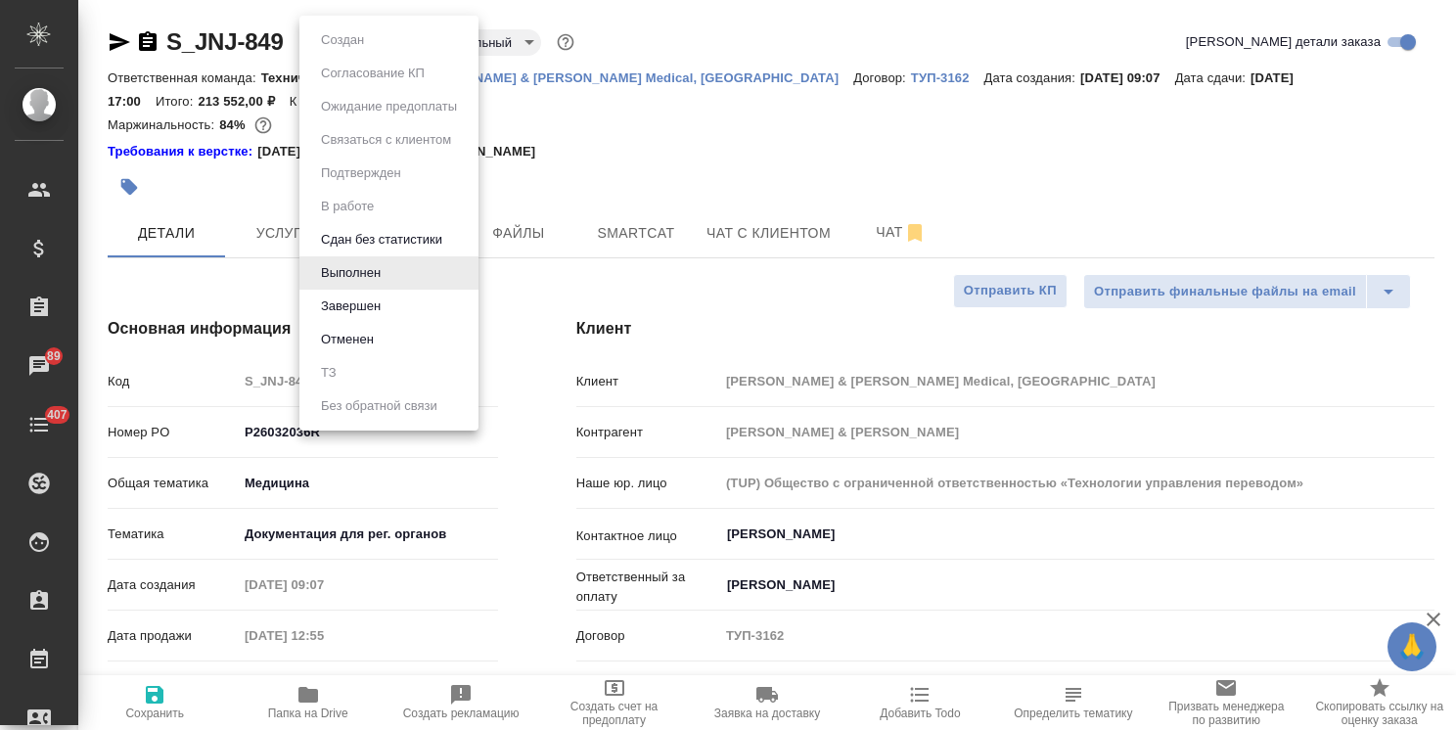
click at [347, 303] on button "Завершен" at bounding box center [350, 307] width 71 height 22
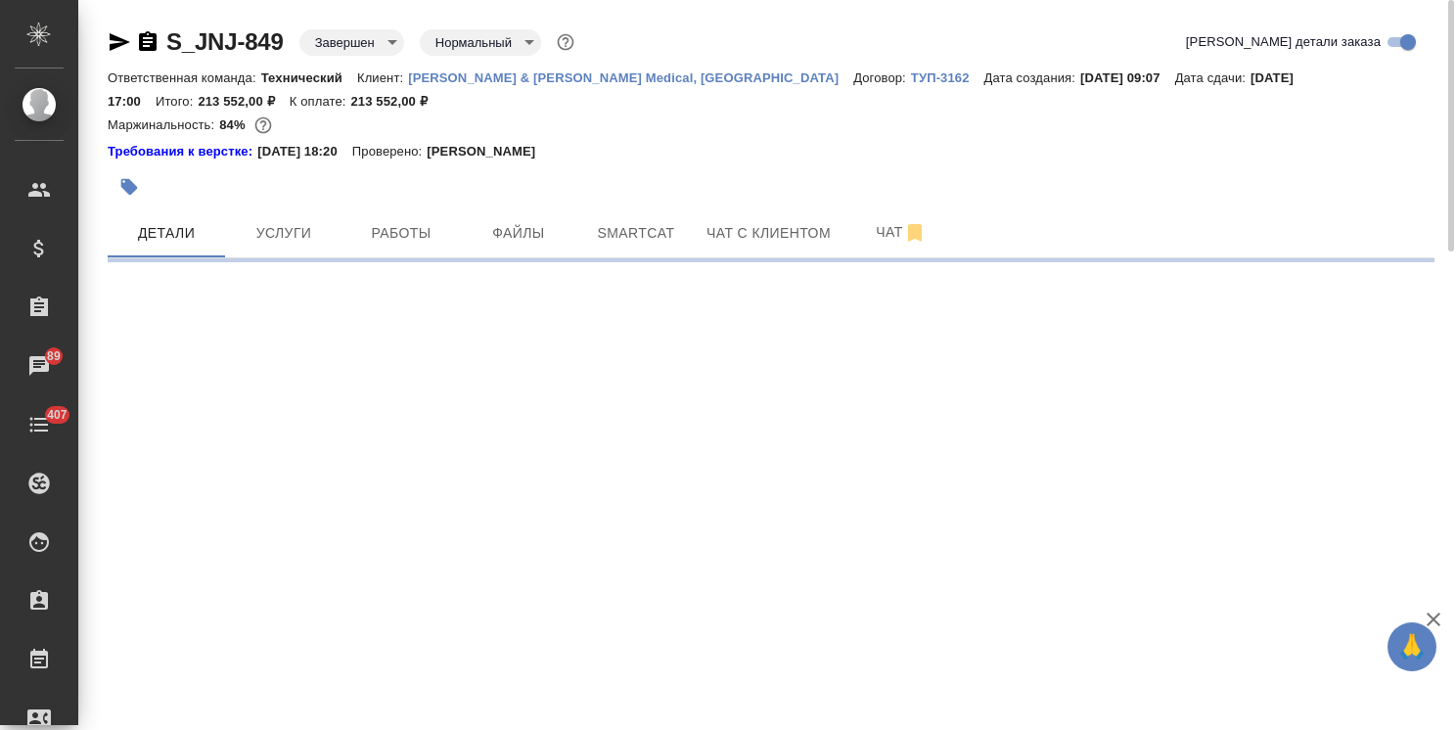
select select "RU"
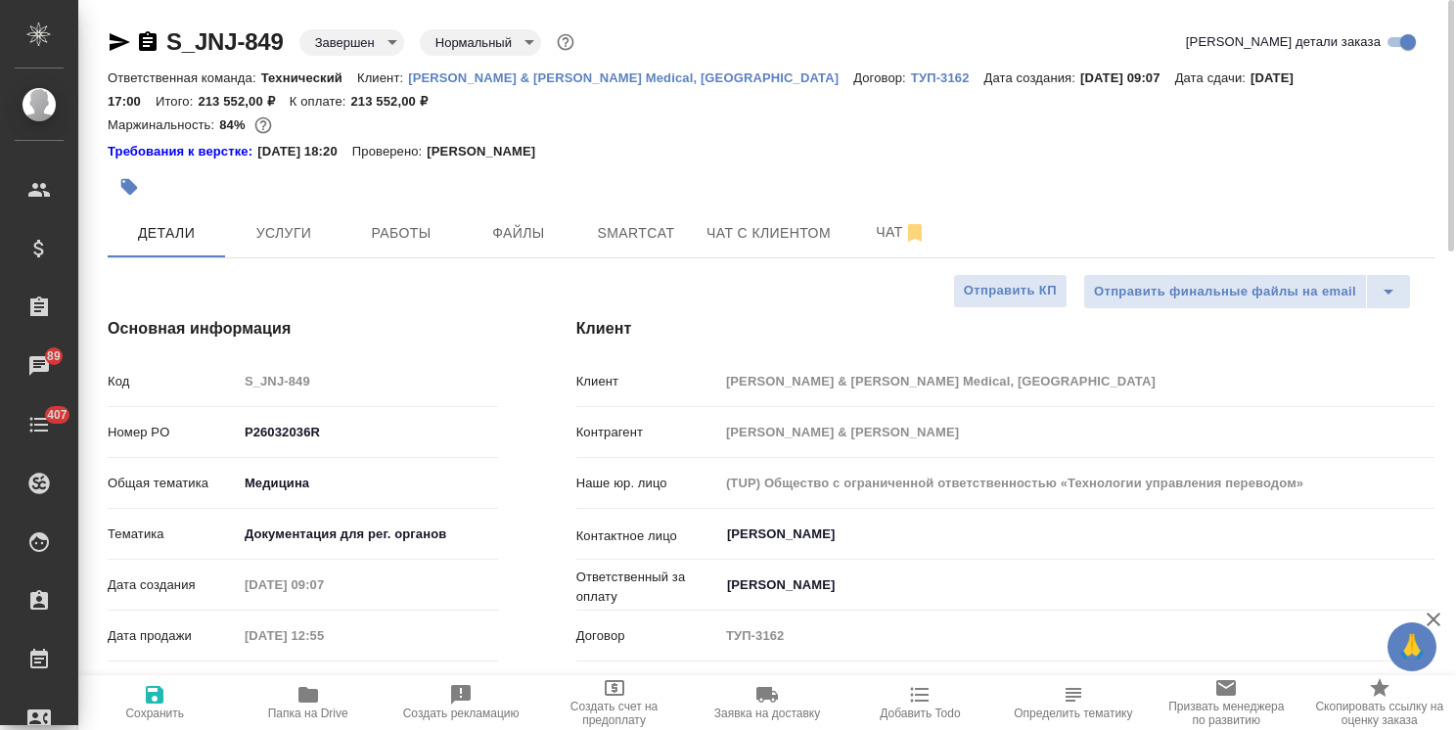
type textarea "x"
